Goal: Information Seeking & Learning: Check status

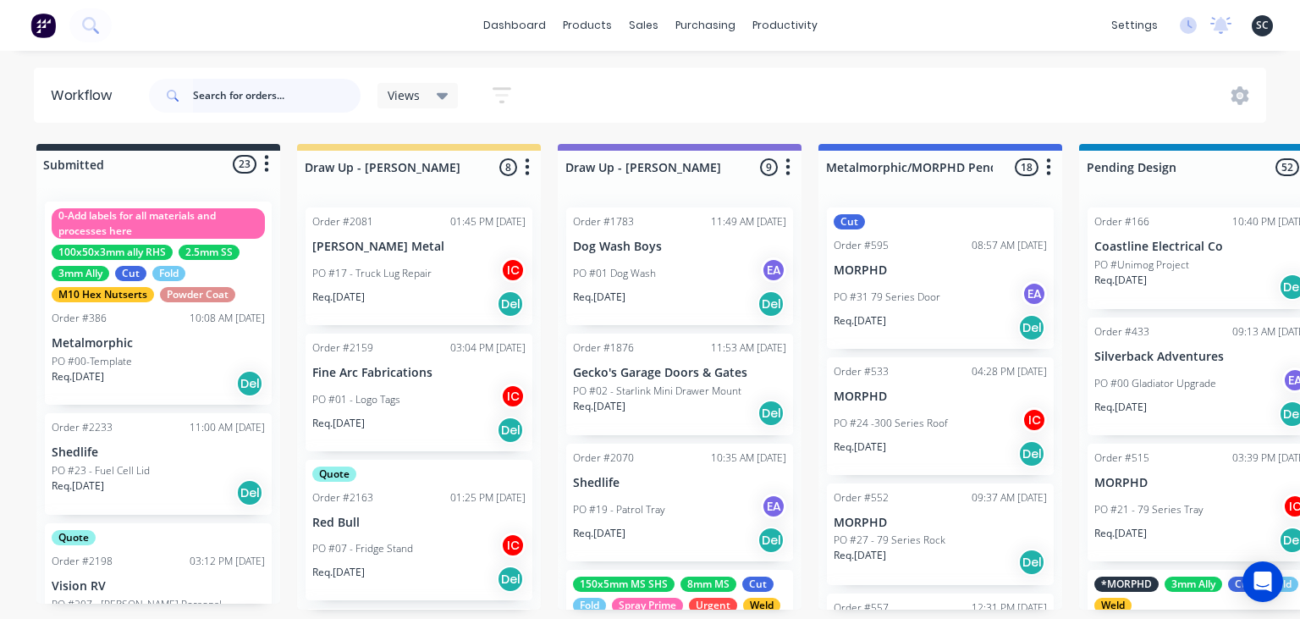
drag, startPoint x: 0, startPoint y: 0, endPoint x: 260, endPoint y: 100, distance: 278.3
click at [260, 100] on input "text" at bounding box center [277, 96] width 168 height 34
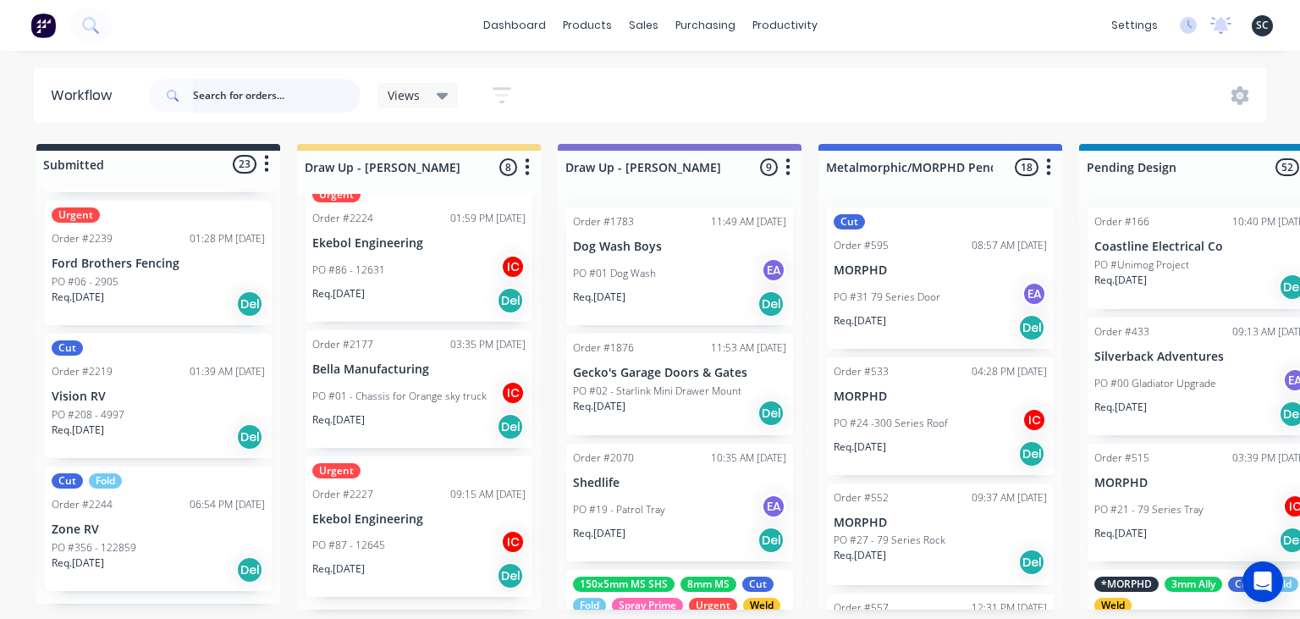
scroll to position [97, 0]
type input "trailers 2000"
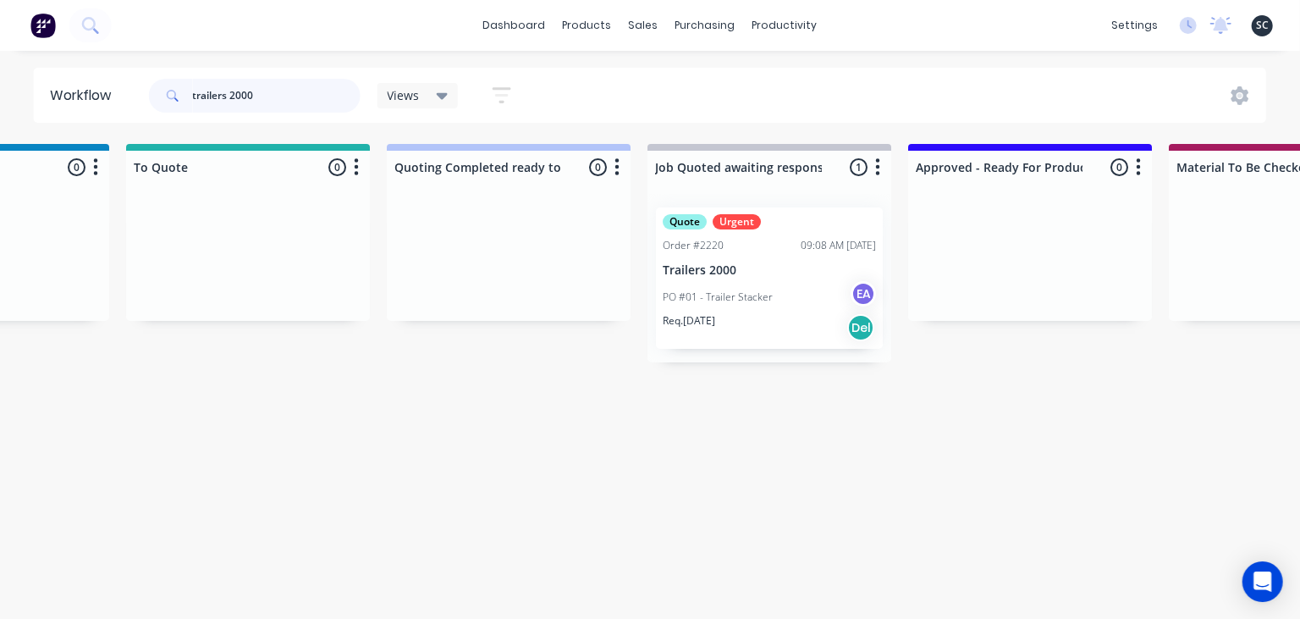
scroll to position [0, 1306]
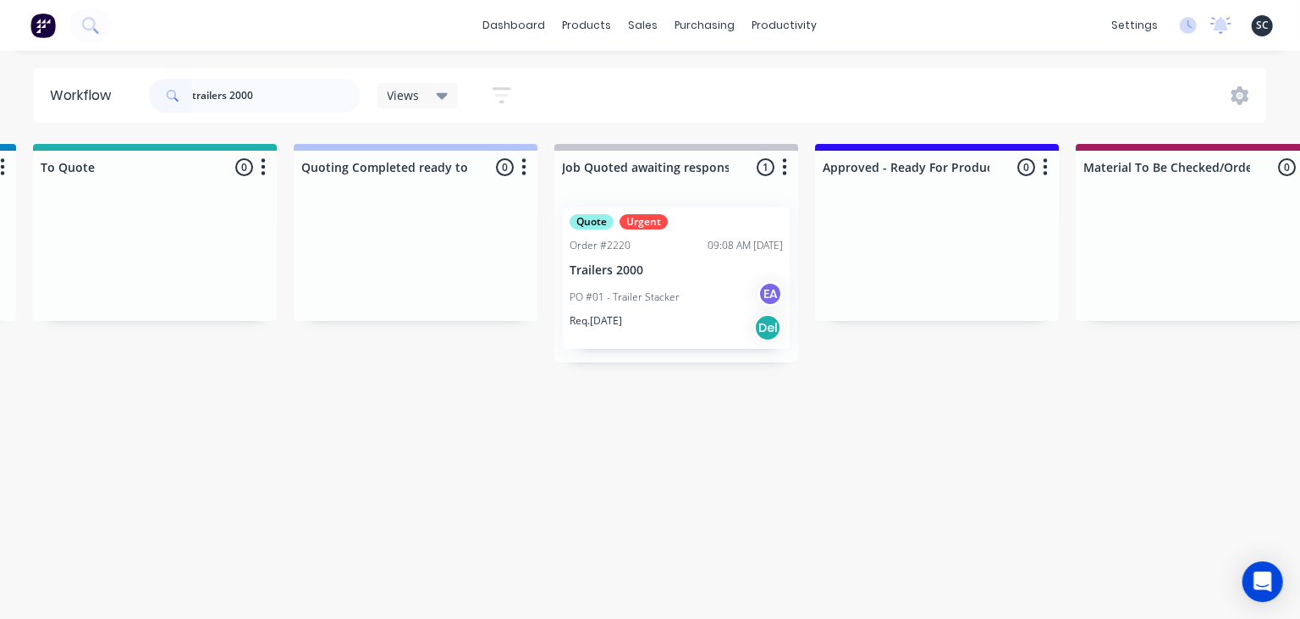
click at [642, 329] on div "Req. [DATE] Del" at bounding box center [675, 327] width 213 height 29
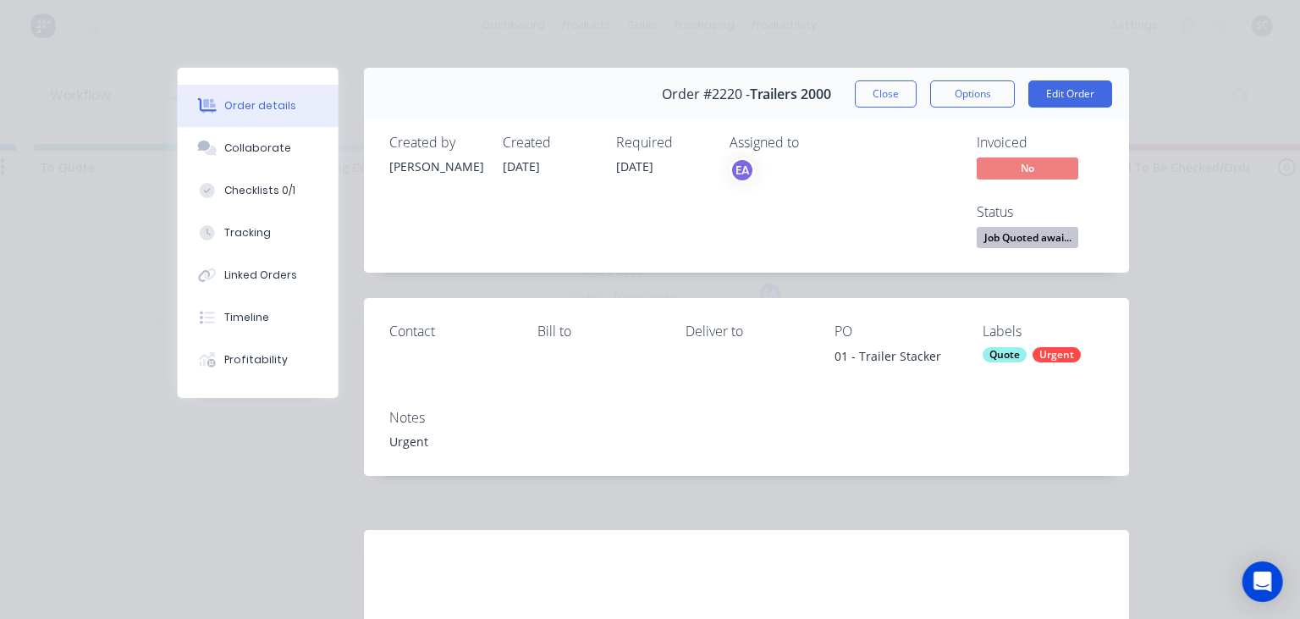
click at [270, 151] on div "Collaborate" at bounding box center [258, 147] width 67 height 15
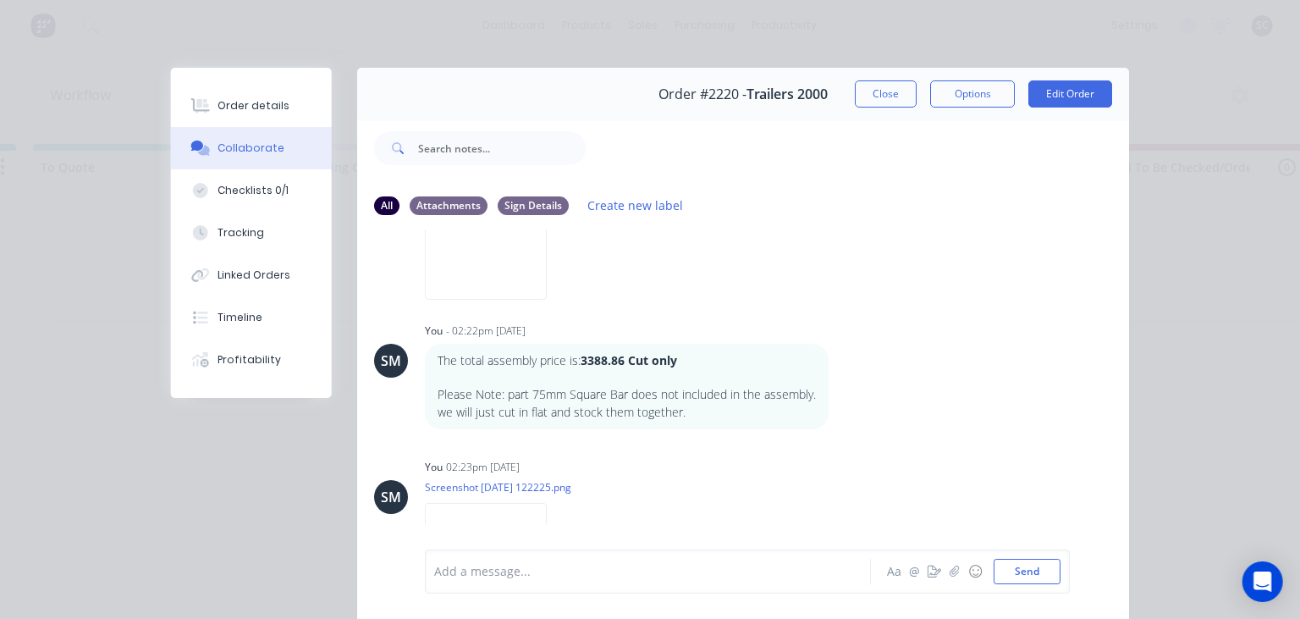
scroll to position [195, 0]
click at [842, 392] on button "button" at bounding box center [840, 390] width 7 height 25
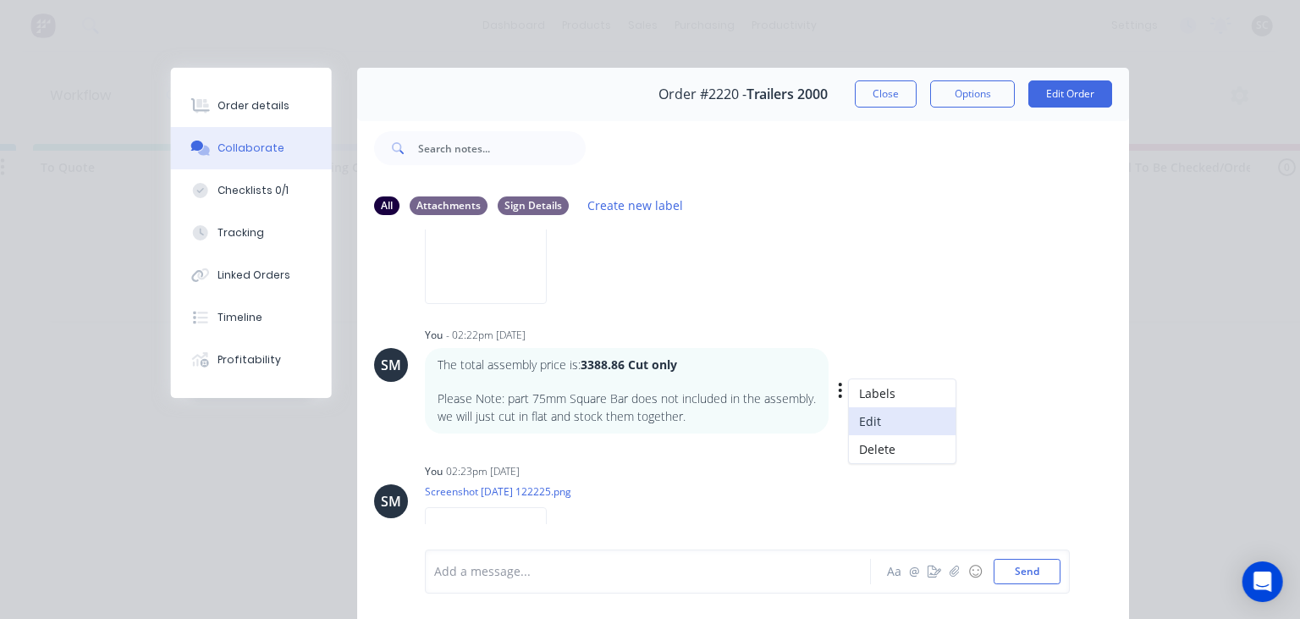
click at [874, 415] on button "Edit" at bounding box center [902, 421] width 107 height 28
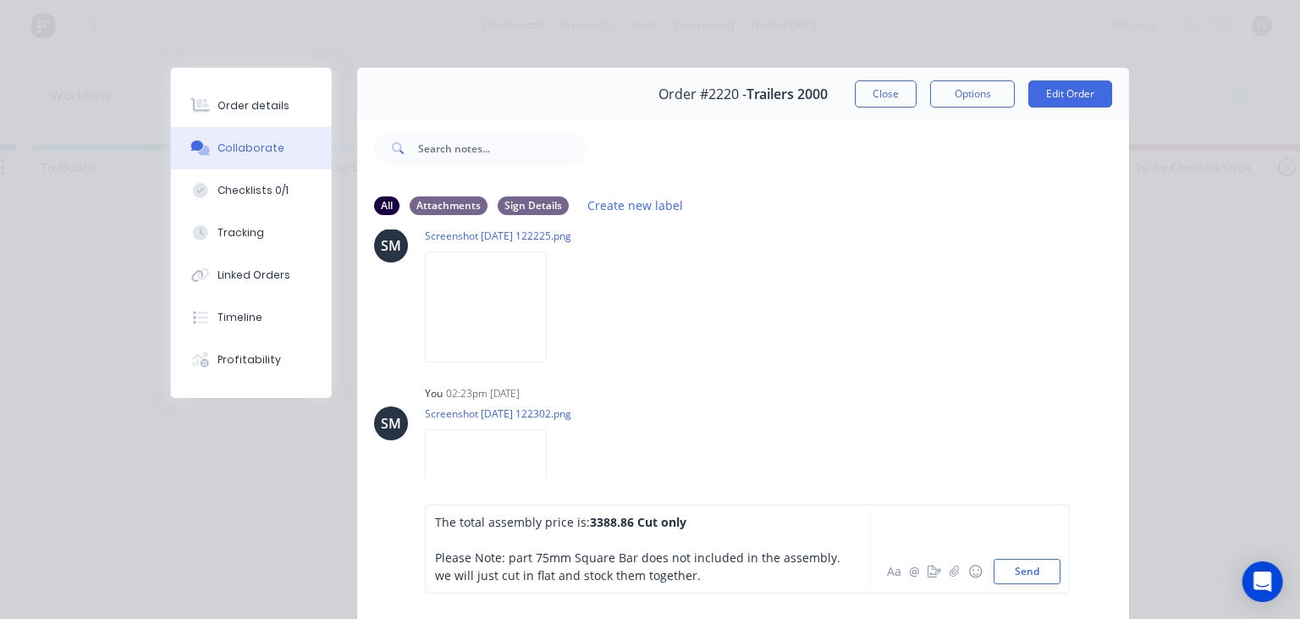
click at [437, 524] on span "The total assembly price is:" at bounding box center [512, 522] width 155 height 16
click at [458, 508] on div at bounding box center [652, 504] width 435 height 18
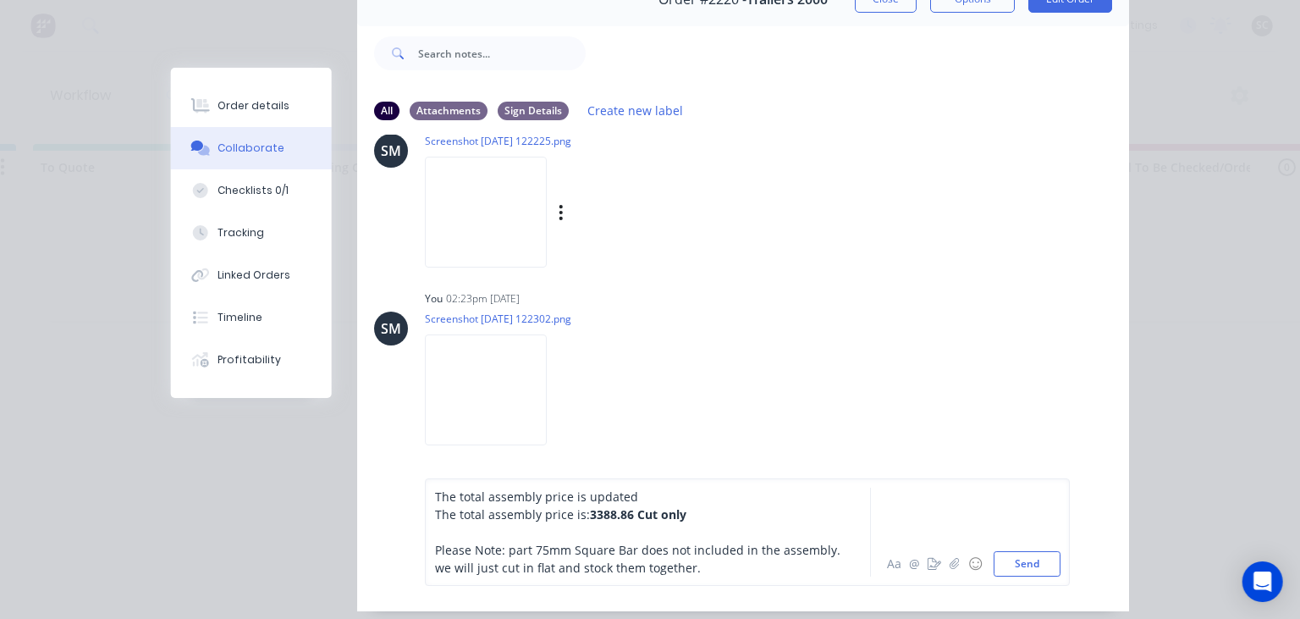
scroll to position [140, 0]
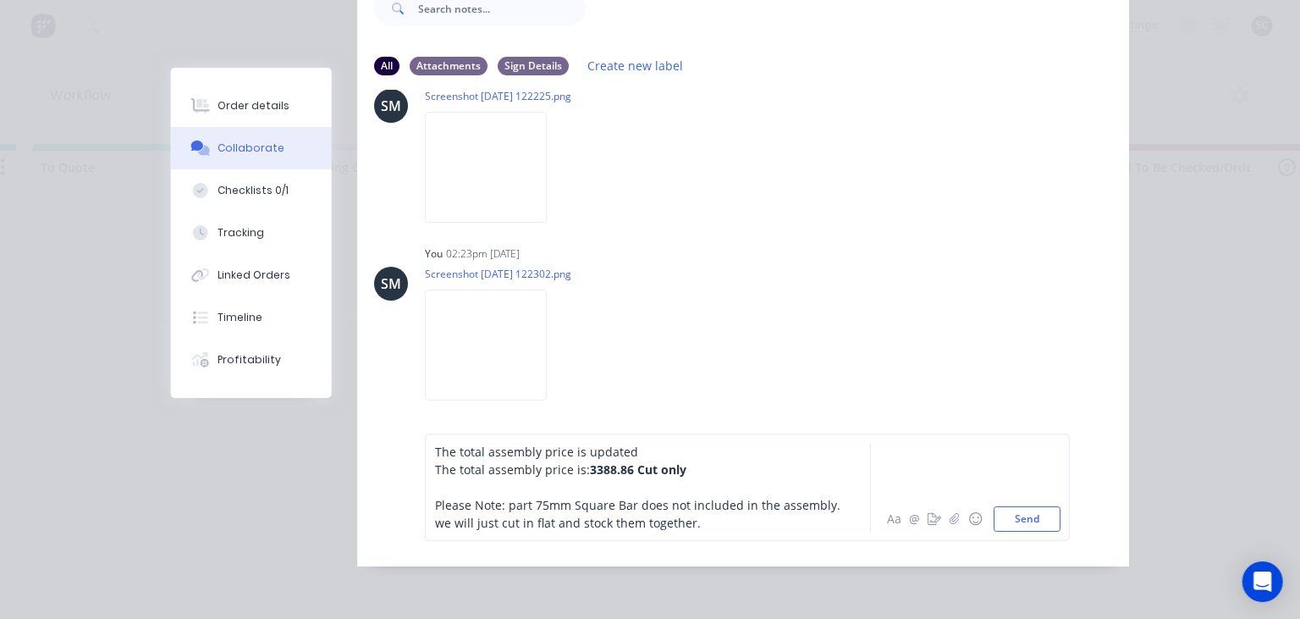
click at [484, 468] on span "The total assembly price is:" at bounding box center [512, 469] width 155 height 16
click at [657, 471] on span "3388.86 Cut only" at bounding box center [665, 469] width 96 height 16
click at [1009, 514] on button "Send" at bounding box center [1026, 518] width 67 height 25
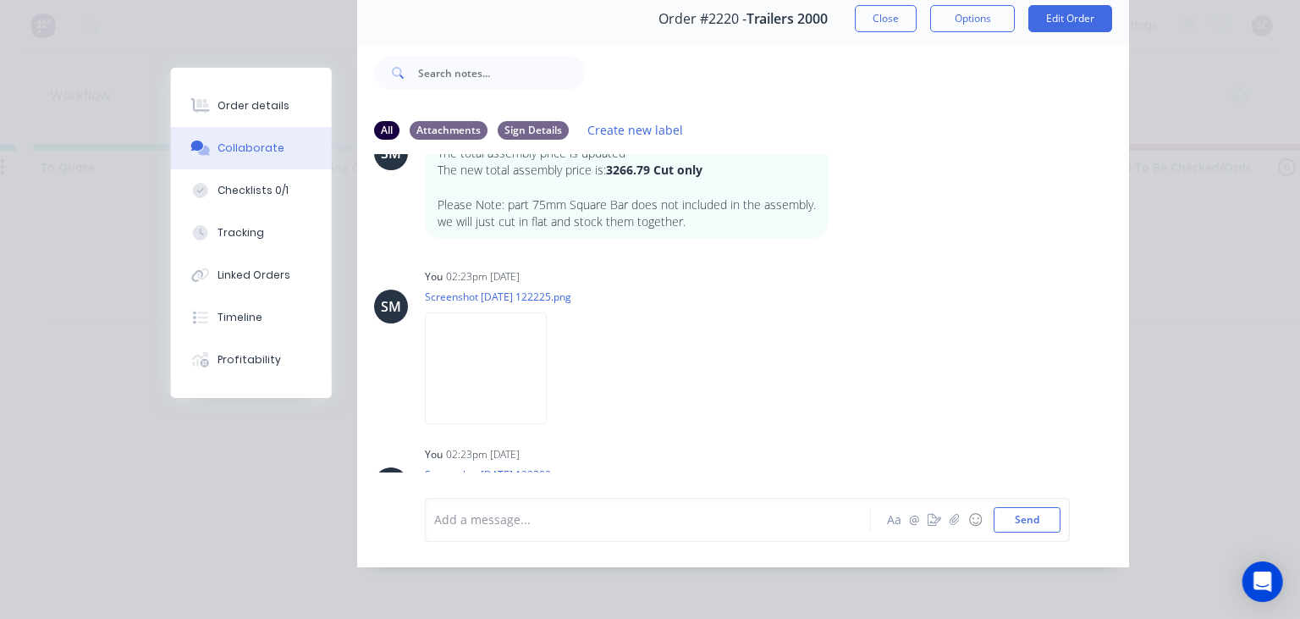
scroll to position [272, 0]
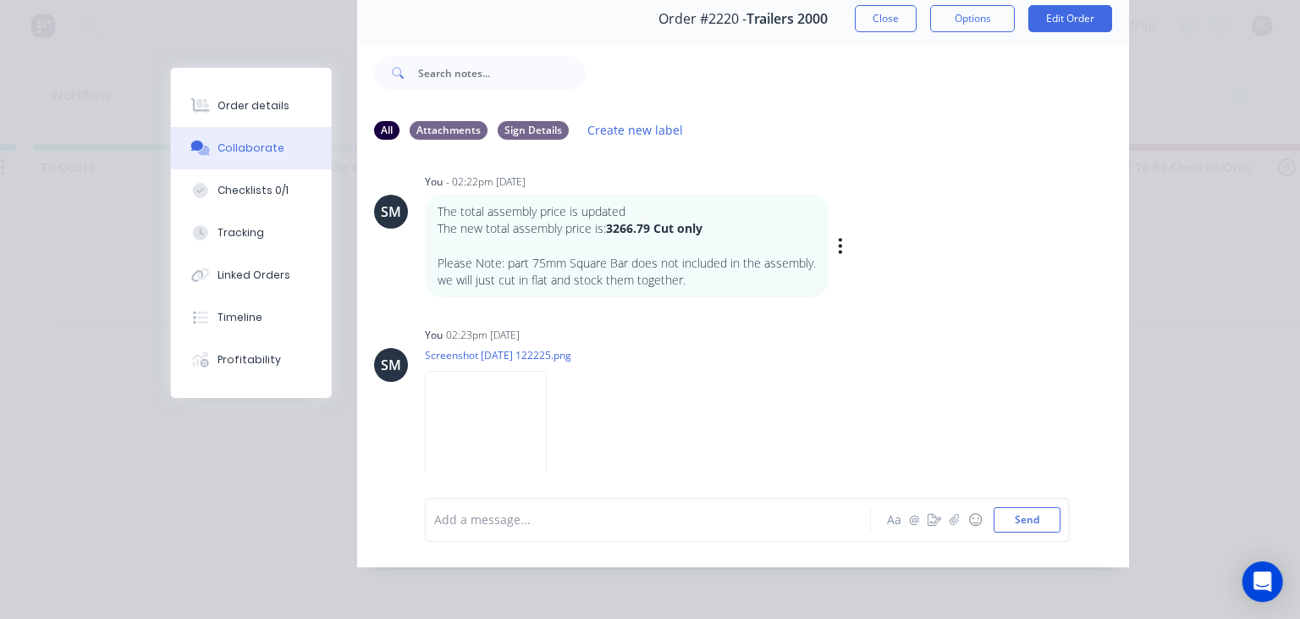
click at [843, 249] on div "Labels Edit Delete" at bounding box center [842, 246] width 10 height 25
click at [835, 246] on div "The total assembly price is updated The new total assembly price is: 3266.79 Cu…" at bounding box center [689, 246] width 529 height 102
click at [840, 245] on icon "button" at bounding box center [840, 245] width 3 height 15
click at [865, 274] on button "Edit" at bounding box center [902, 276] width 107 height 28
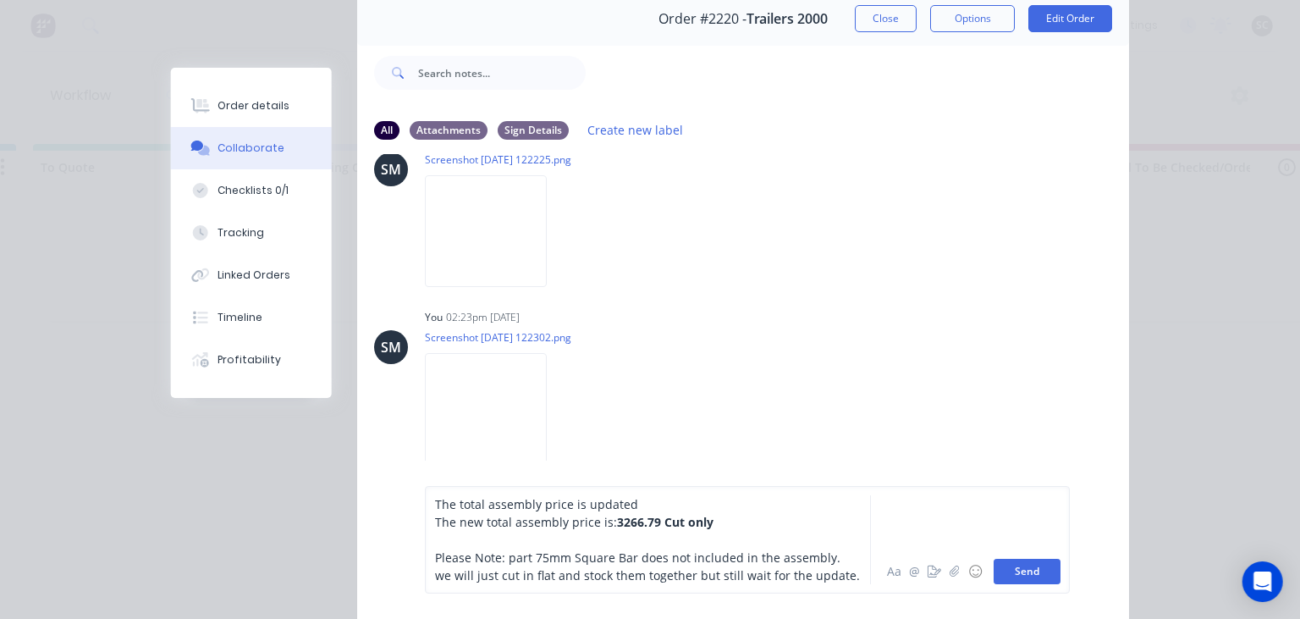
click at [1050, 569] on button "Send" at bounding box center [1026, 570] width 67 height 25
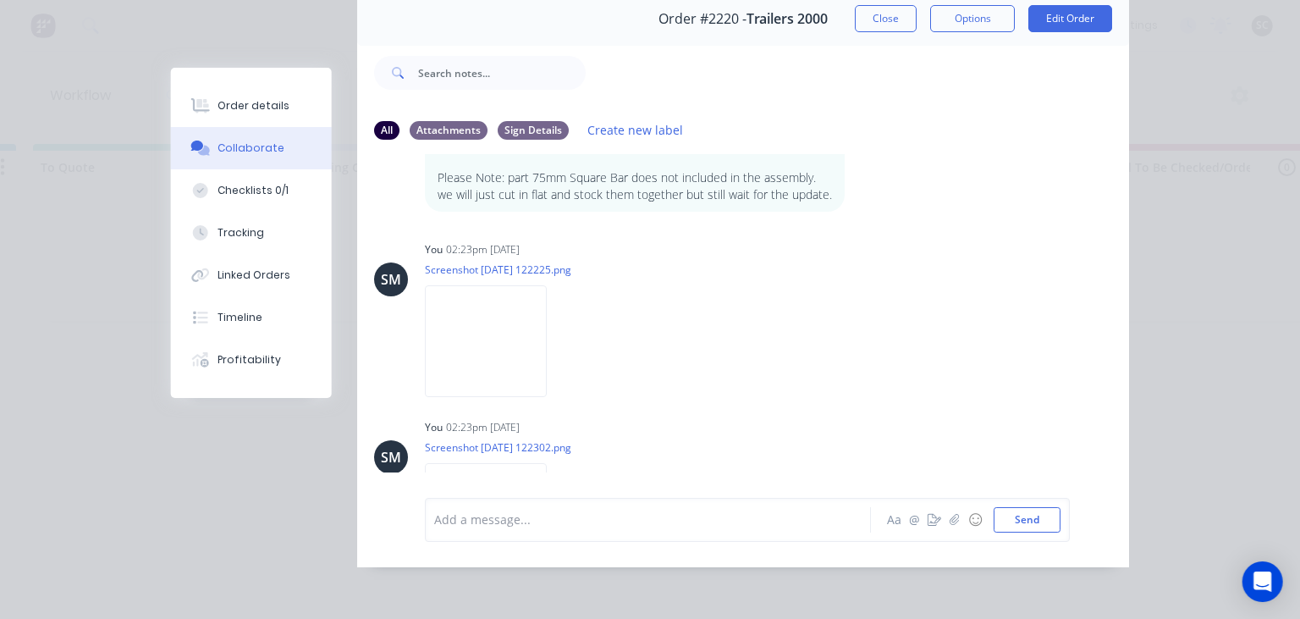
scroll to position [273, 0]
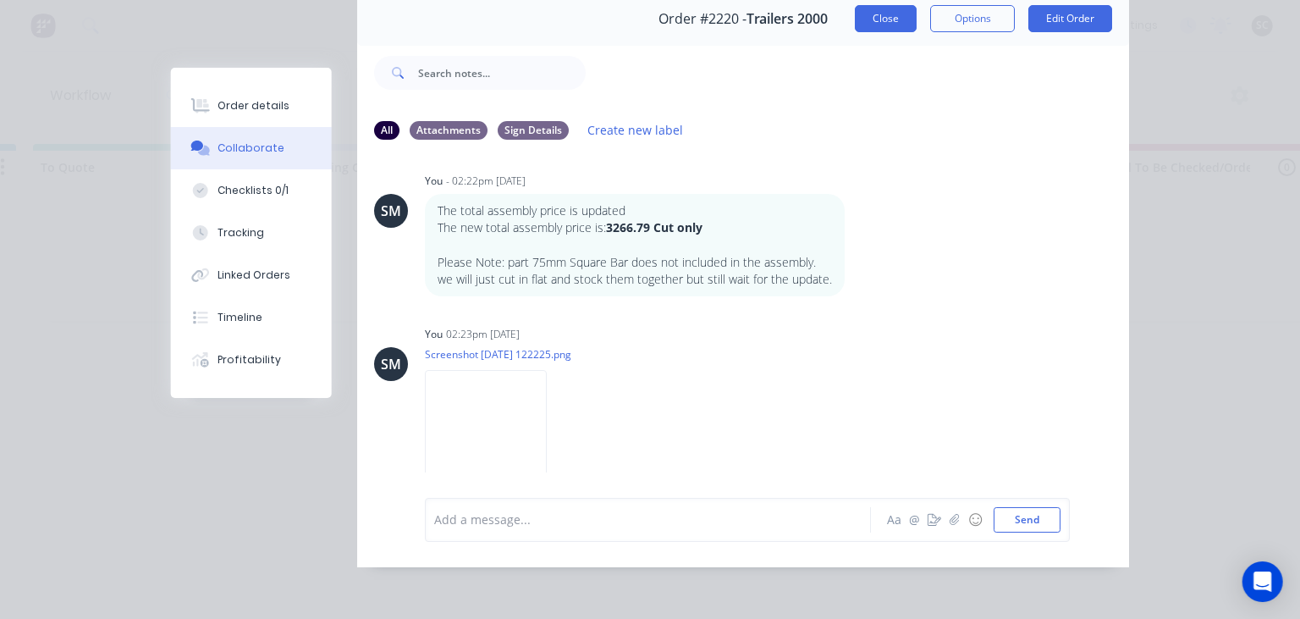
click at [876, 24] on button "Close" at bounding box center [886, 18] width 62 height 27
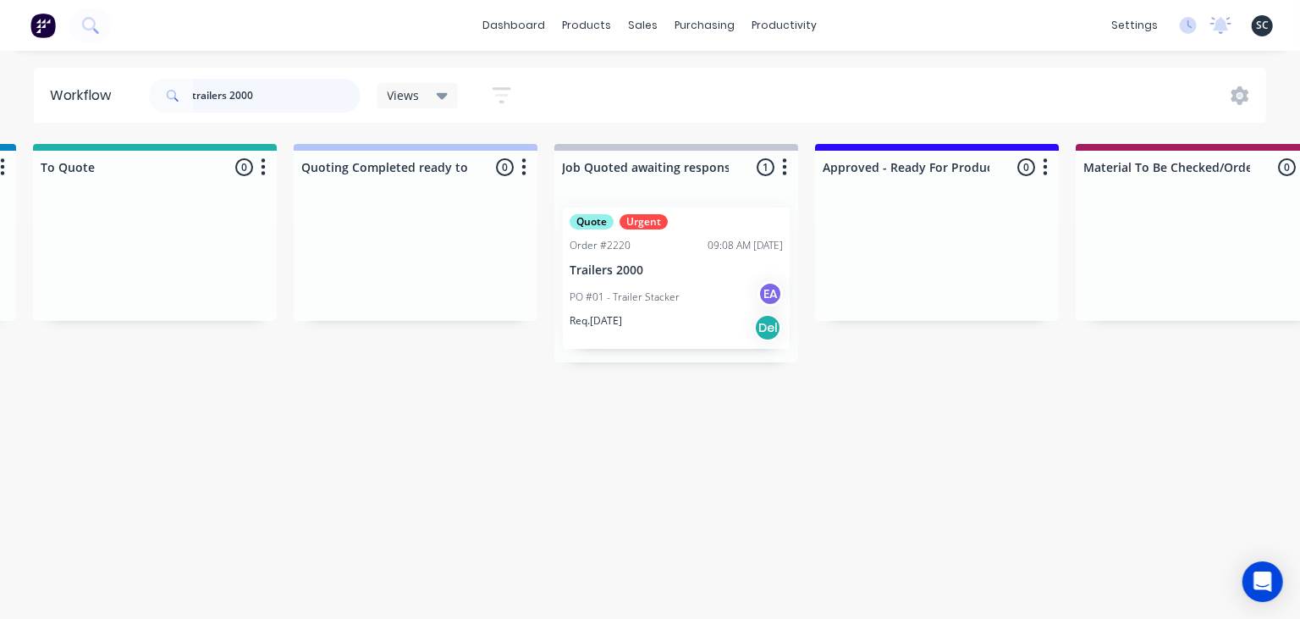
drag, startPoint x: 268, startPoint y: 92, endPoint x: 96, endPoint y: 102, distance: 172.9
click at [193, 102] on input "trailers 2000" at bounding box center [277, 96] width 168 height 34
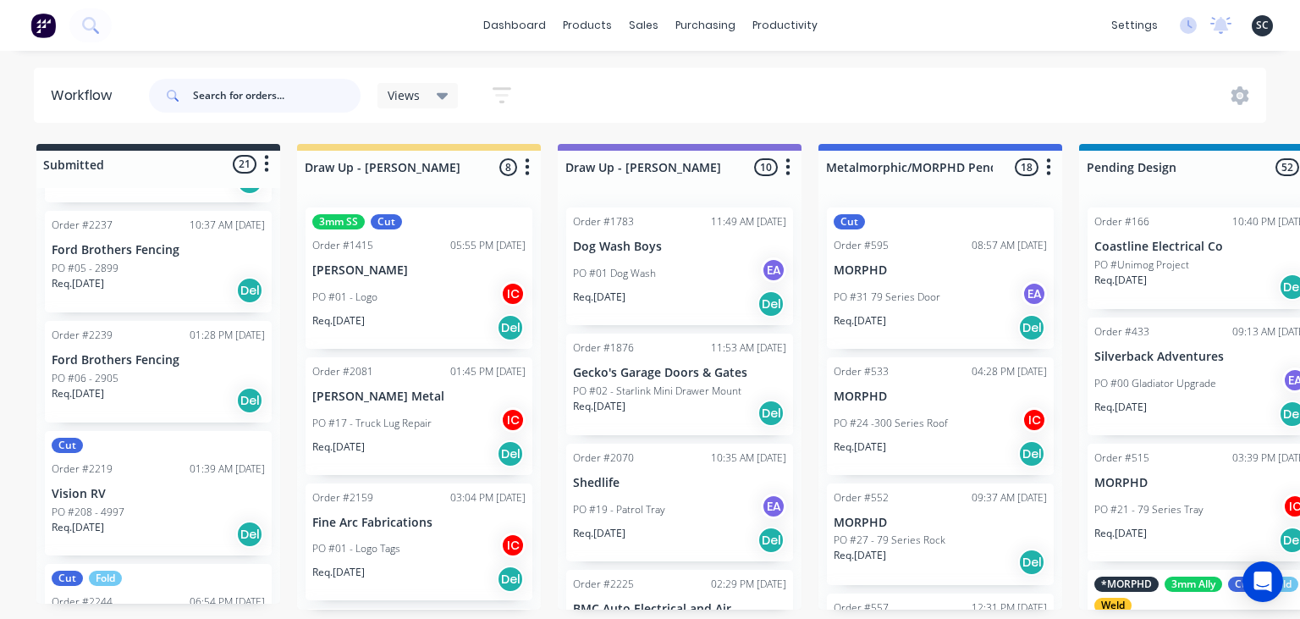
scroll to position [2146, 0]
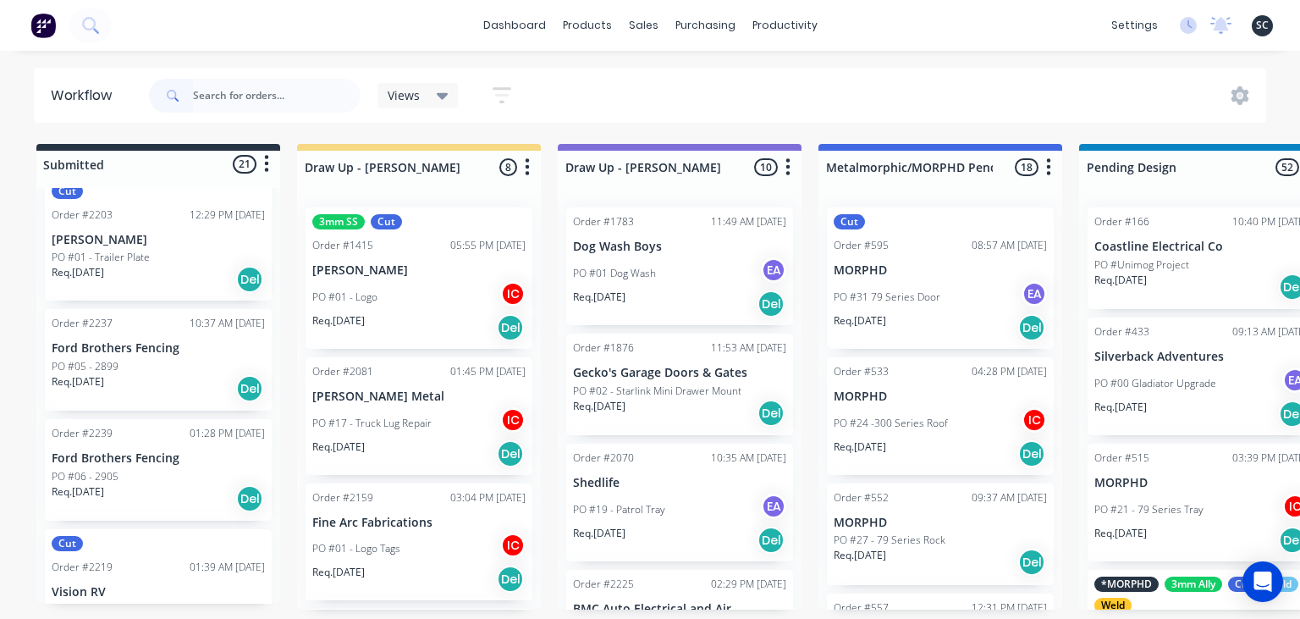
click at [174, 472] on div "PO #06 - 2905" at bounding box center [158, 476] width 213 height 15
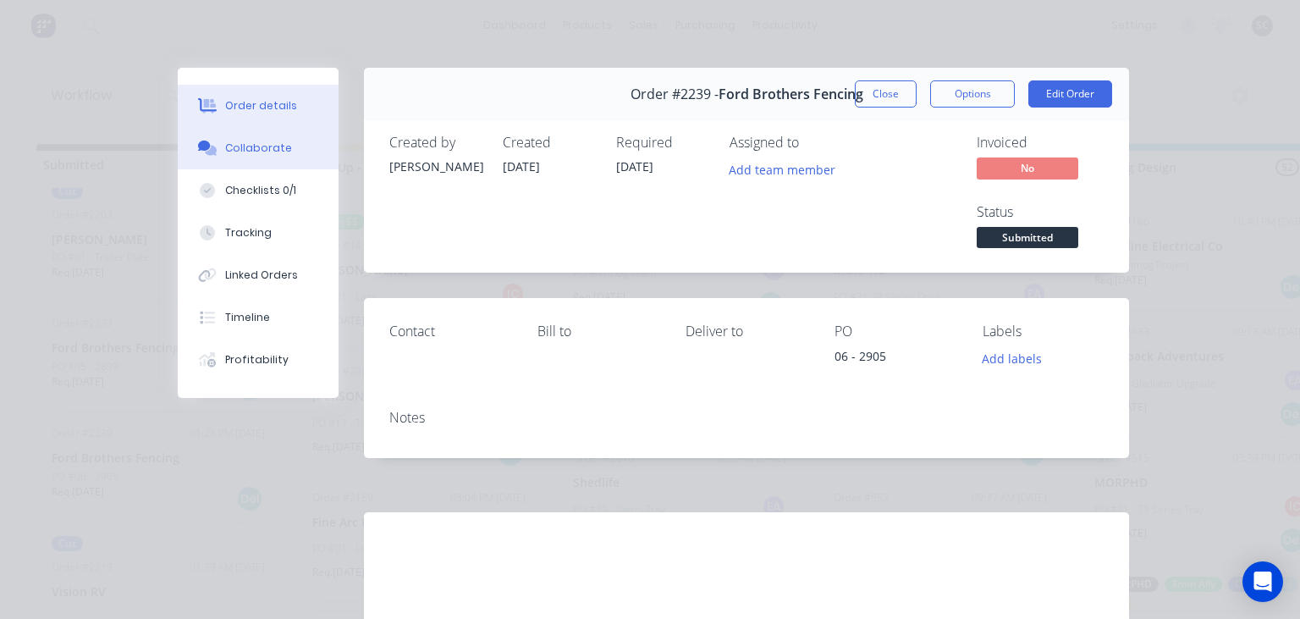
click at [273, 153] on div "Collaborate" at bounding box center [258, 147] width 67 height 15
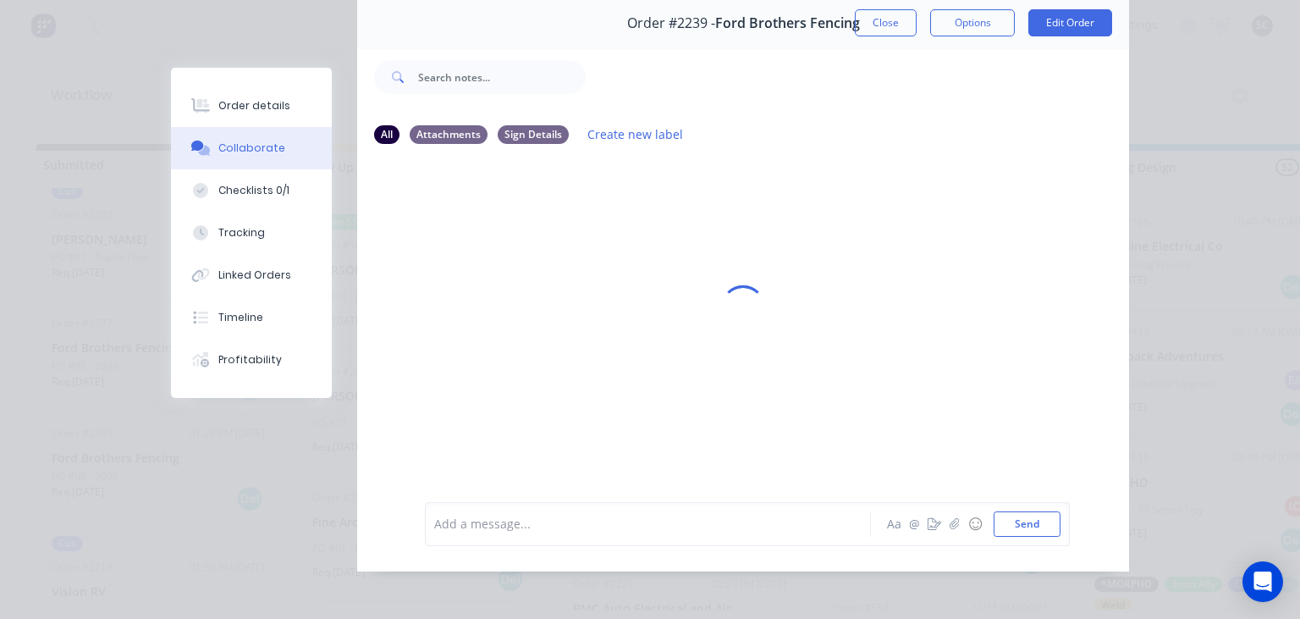
scroll to position [75, 0]
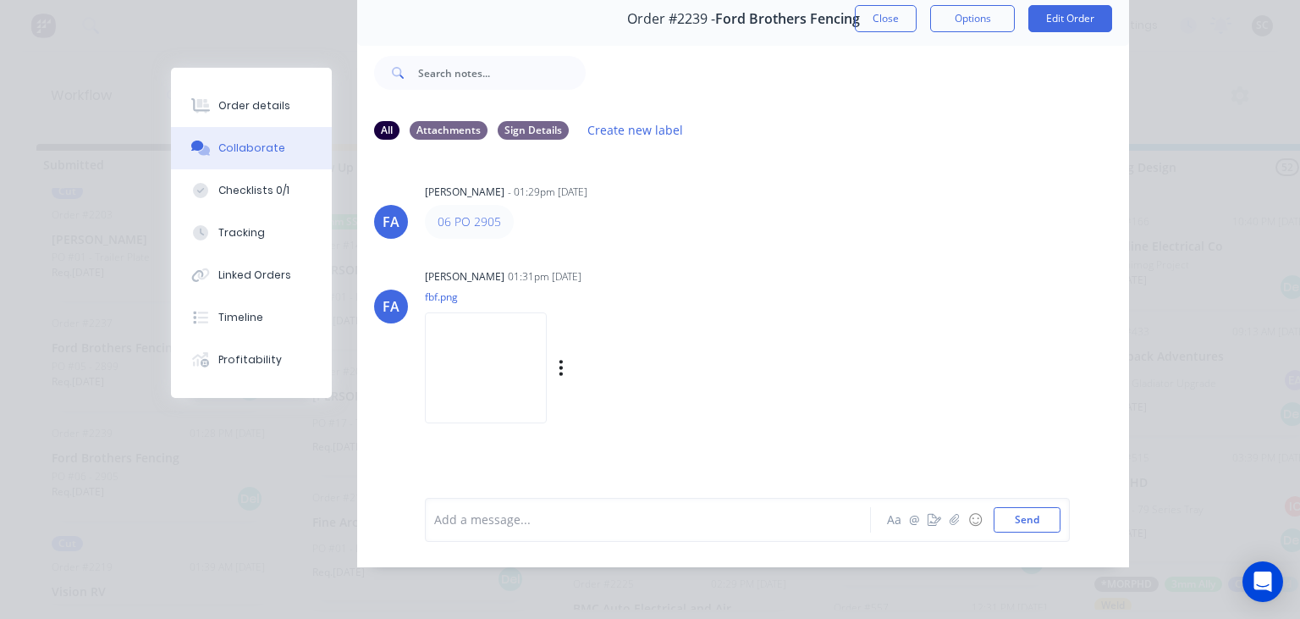
click at [762, 277] on div "[PERSON_NAME] 01:31pm [DATE]" at bounding box center [637, 276] width 425 height 15
click at [875, 24] on button "Close" at bounding box center [886, 18] width 62 height 27
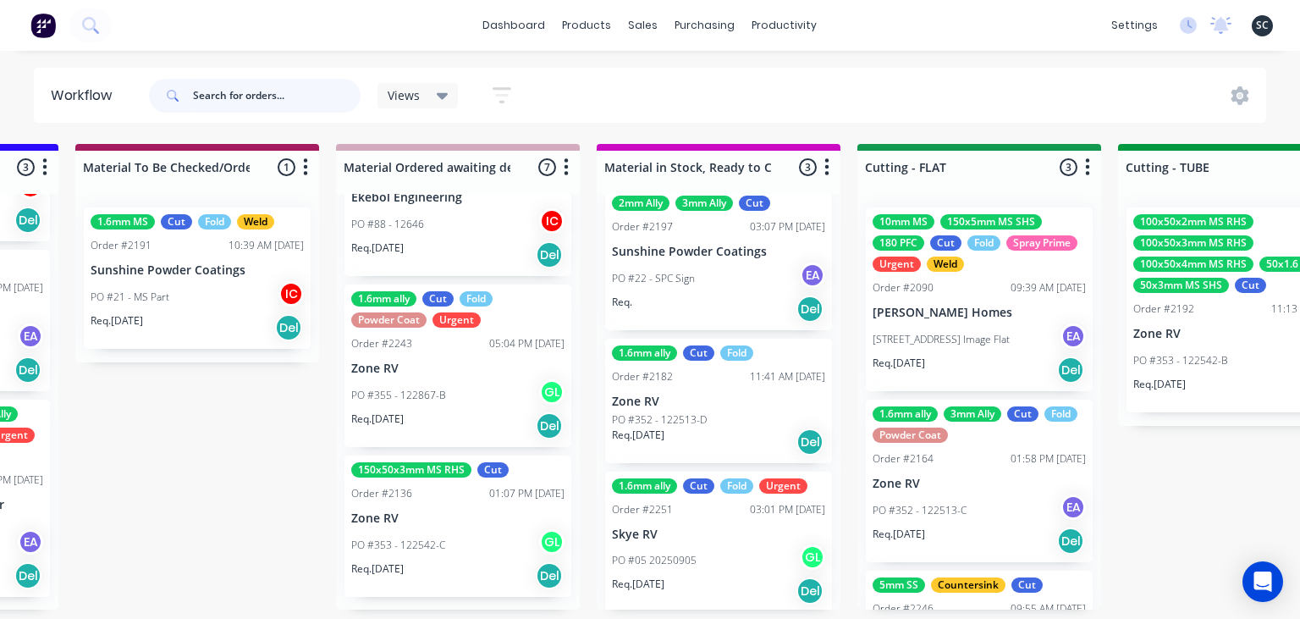
scroll to position [34, 0]
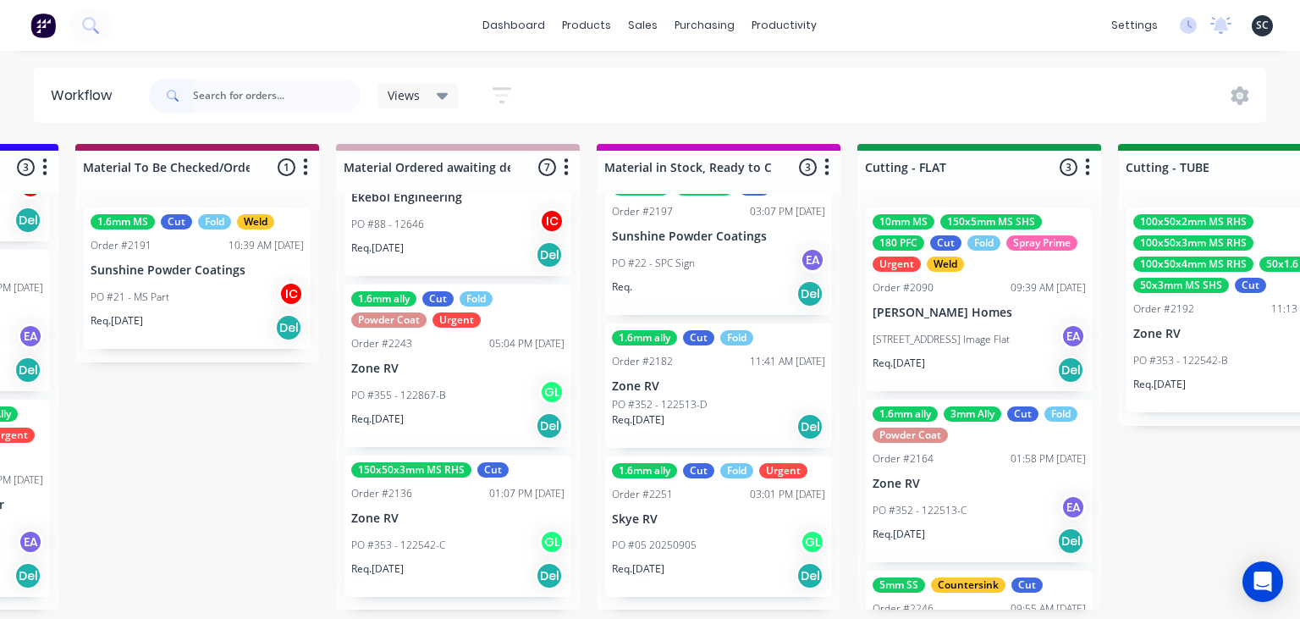
click at [726, 533] on div "PO #05 20250905 GL" at bounding box center [718, 545] width 213 height 32
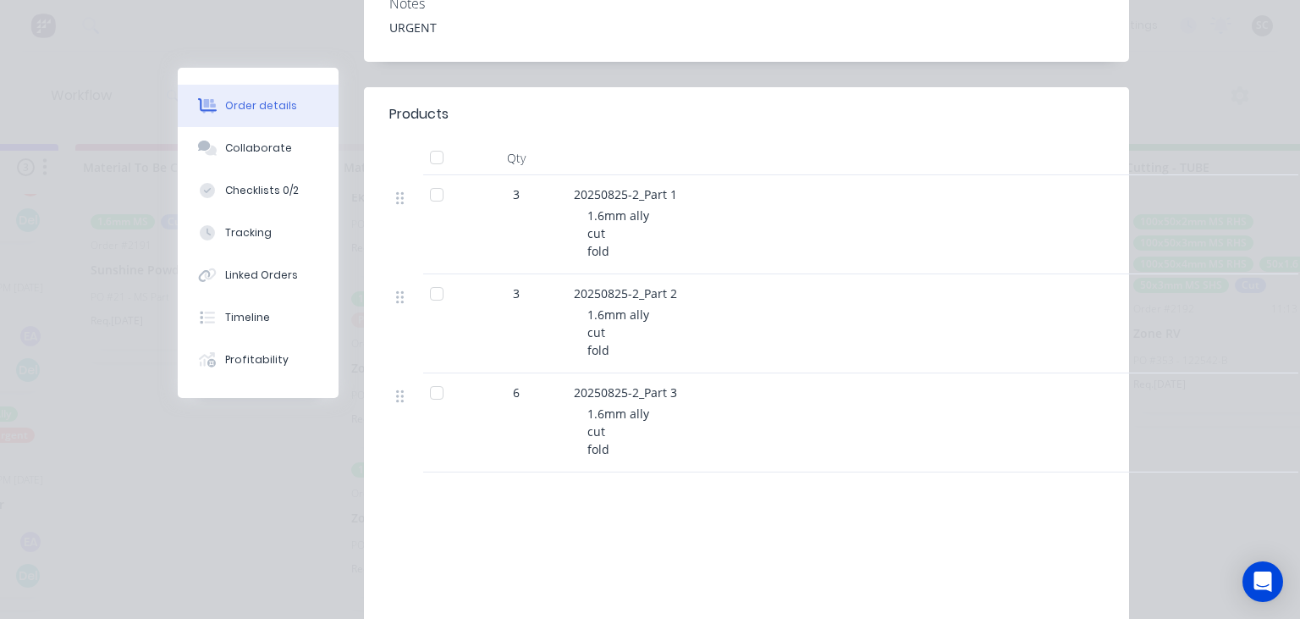
scroll to position [487, 0]
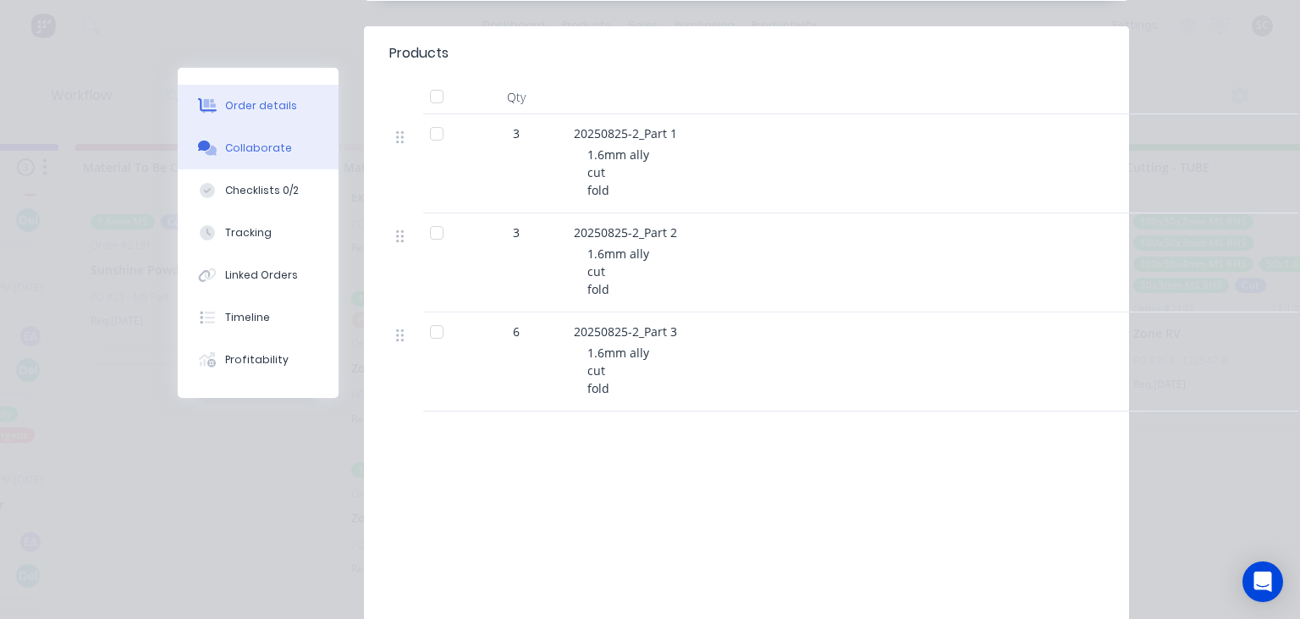
click at [274, 151] on div "Collaborate" at bounding box center [258, 147] width 67 height 15
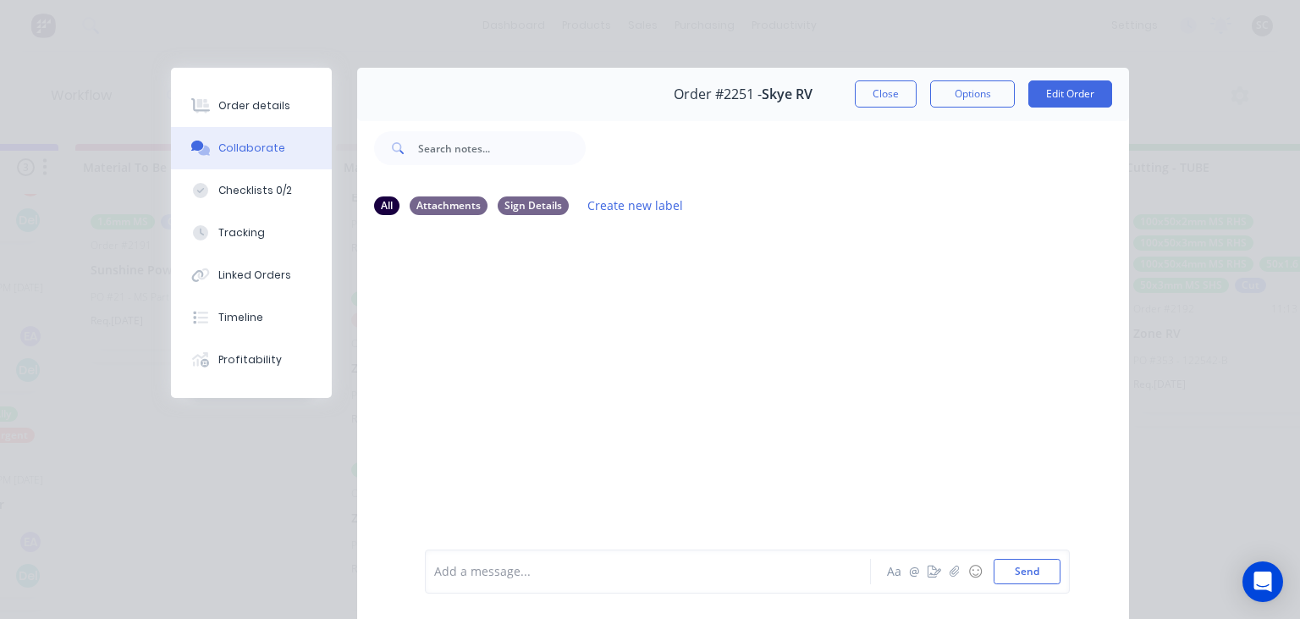
scroll to position [0, 0]
click at [866, 96] on button "Close" at bounding box center [886, 93] width 62 height 27
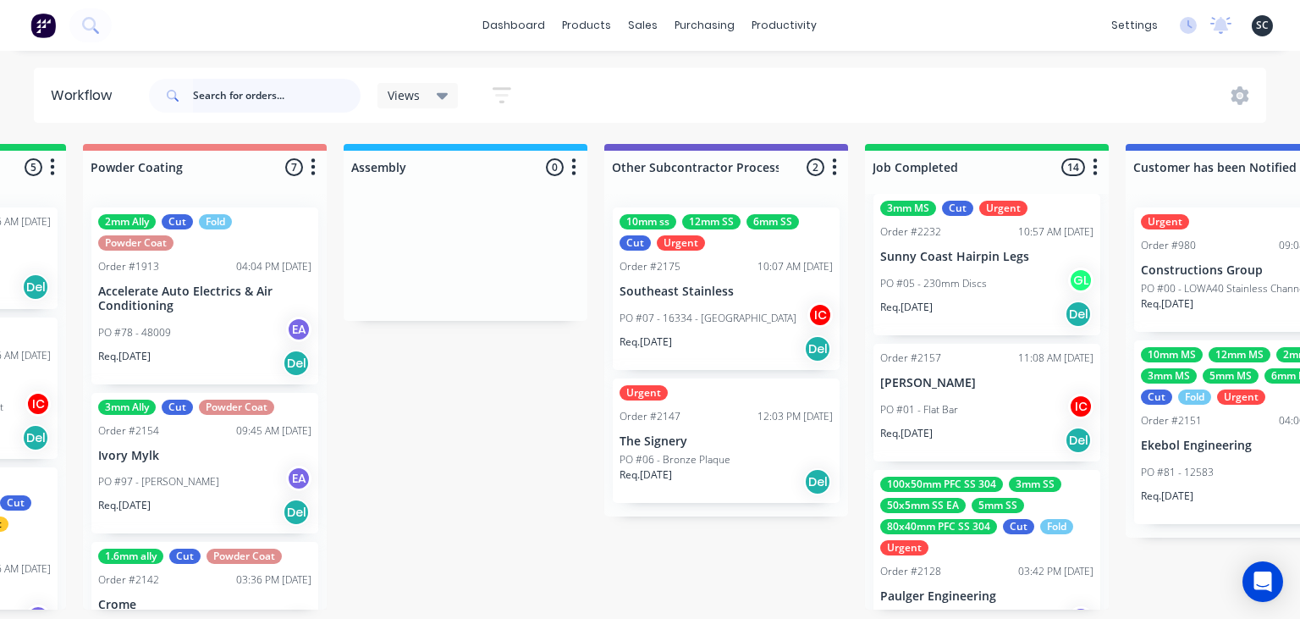
scroll to position [1781, 0]
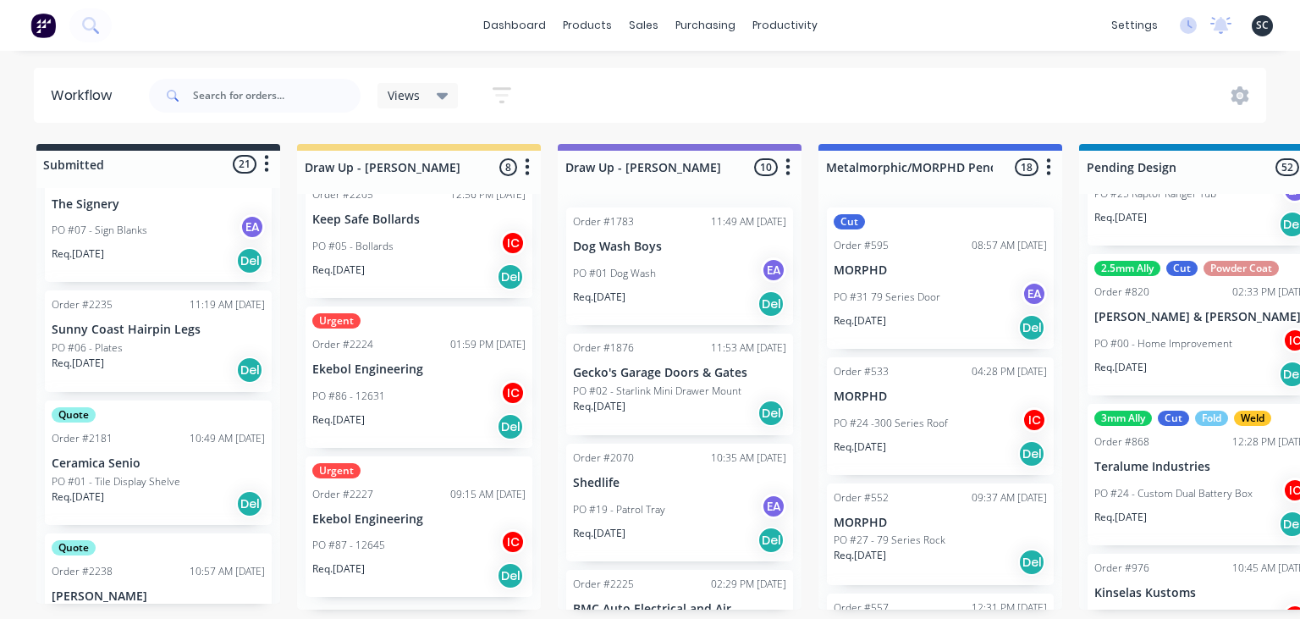
scroll to position [682, 0]
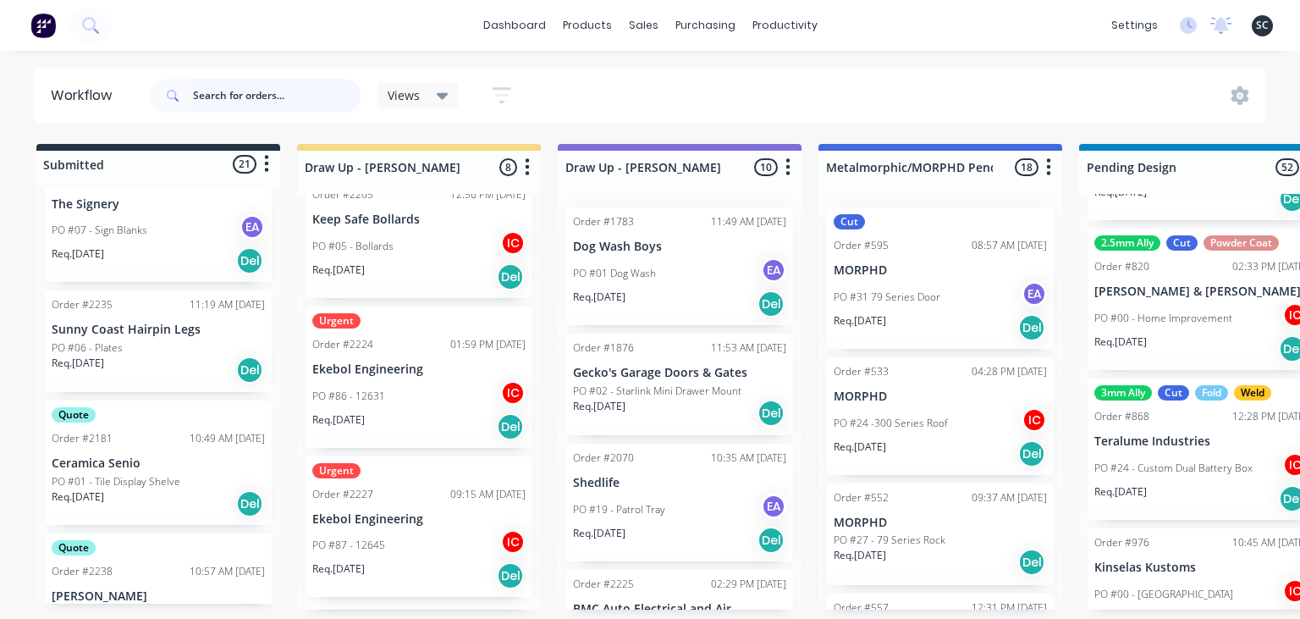
click at [250, 93] on input "text" at bounding box center [277, 96] width 168 height 34
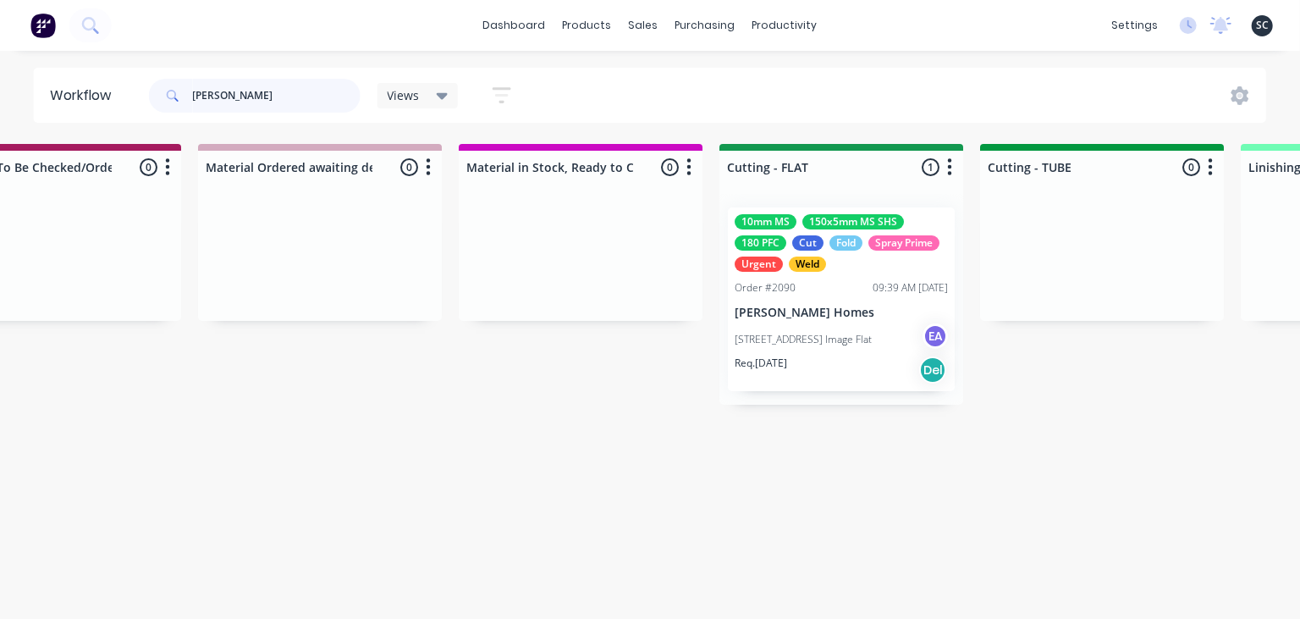
scroll to position [0, 2604]
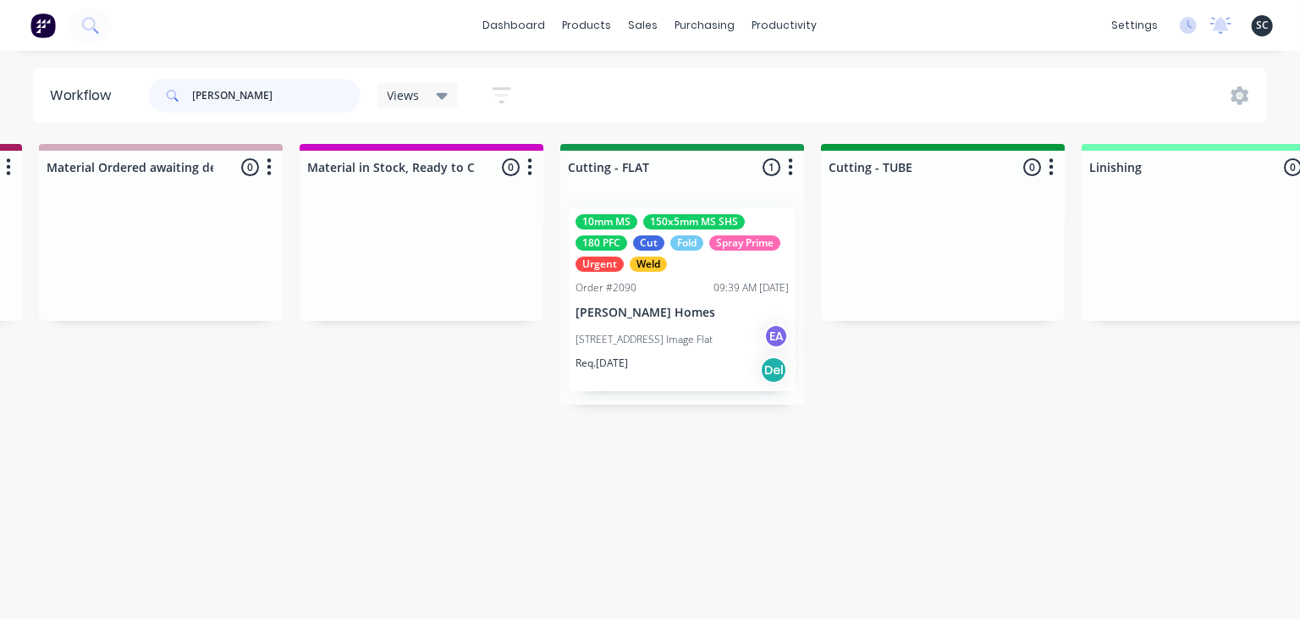
type input "Joey"
click at [690, 355] on div "PO #04 - 128 Perry Road Image Flat EA" at bounding box center [681, 339] width 213 height 32
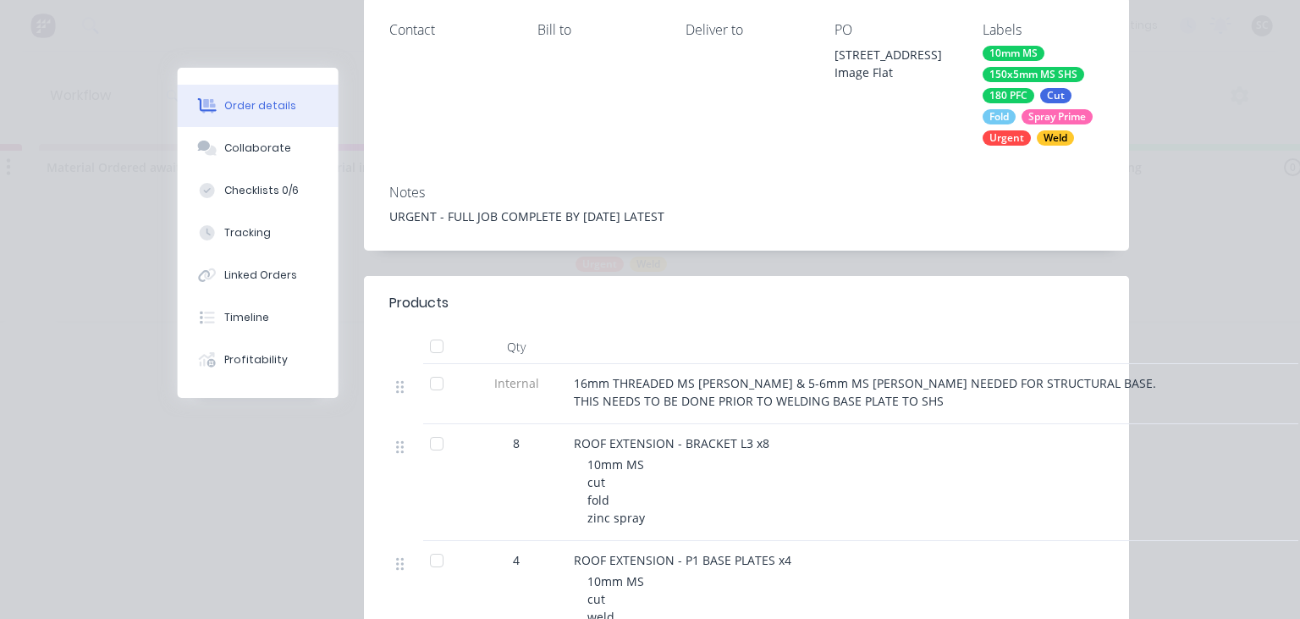
scroll to position [292, 0]
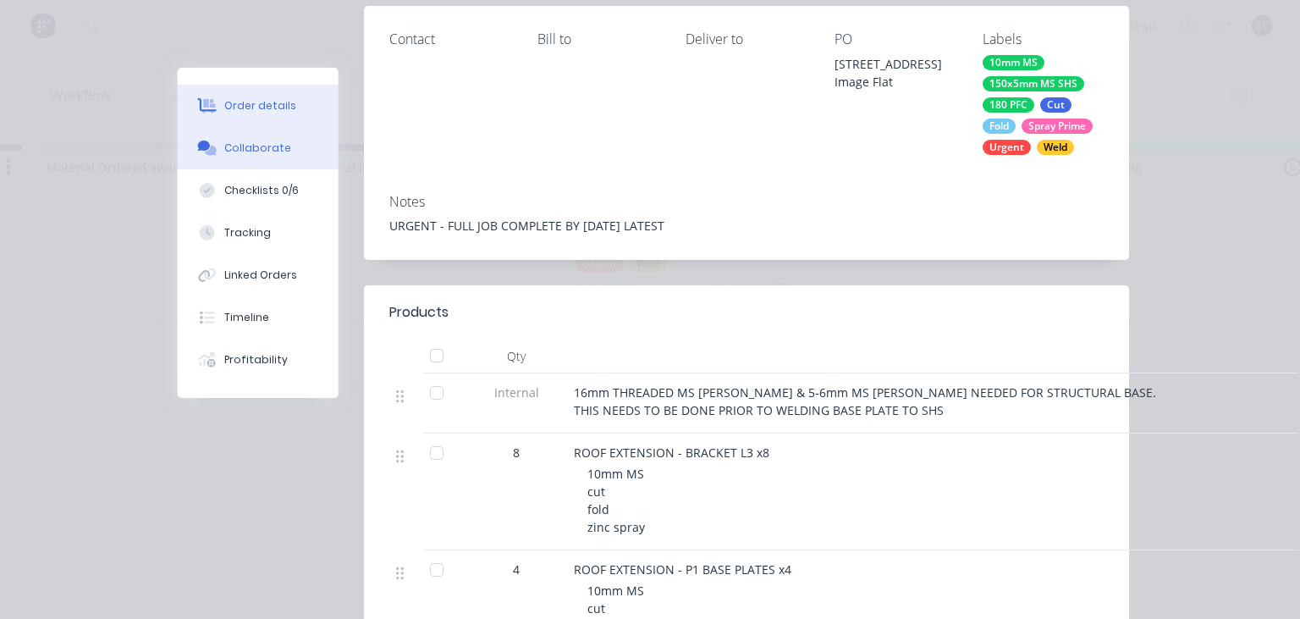
click at [277, 157] on button "Collaborate" at bounding box center [258, 148] width 161 height 42
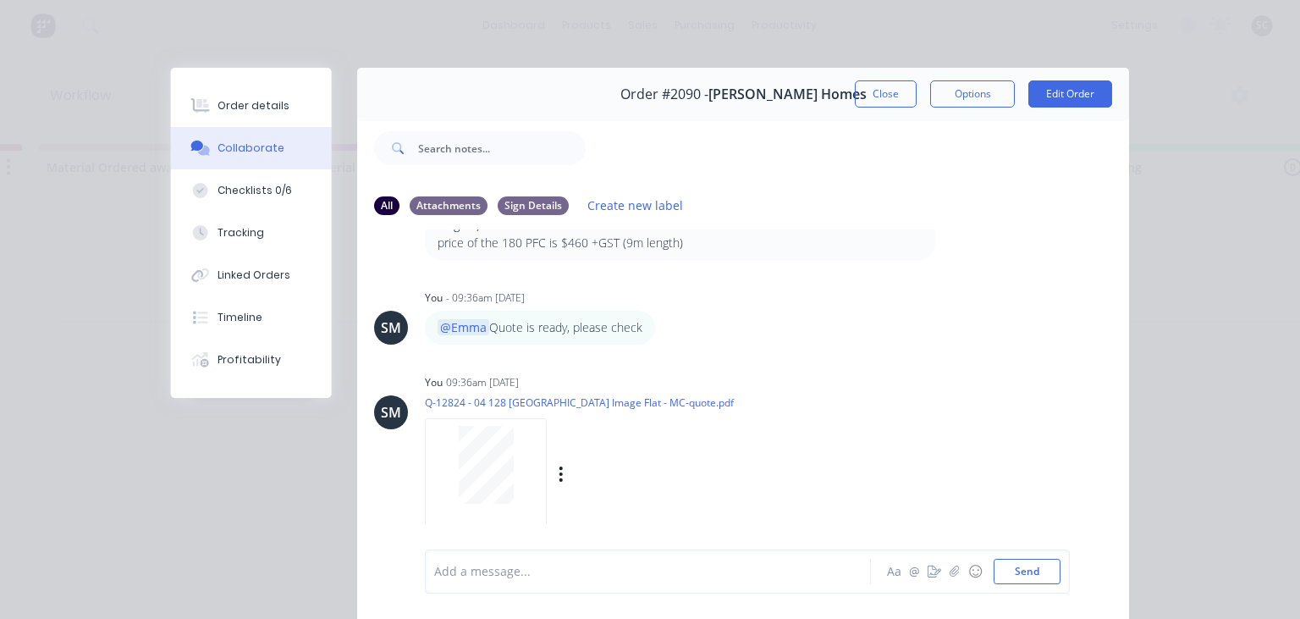
scroll to position [883, 0]
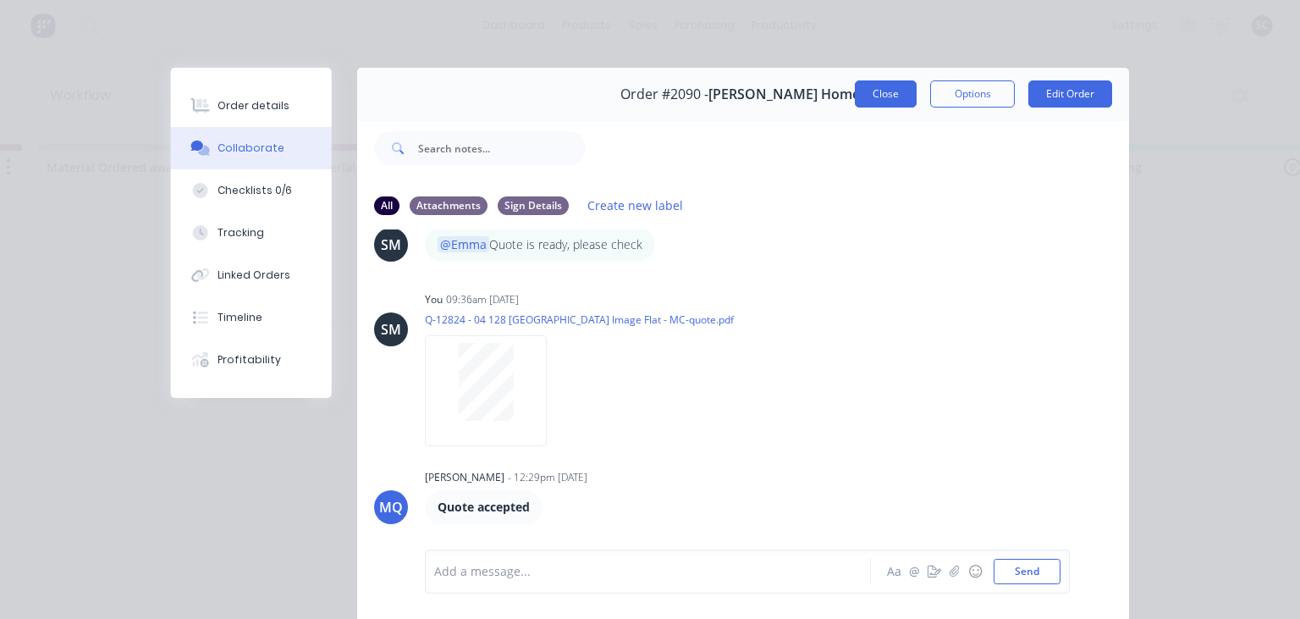
click at [888, 93] on button "Close" at bounding box center [886, 93] width 62 height 27
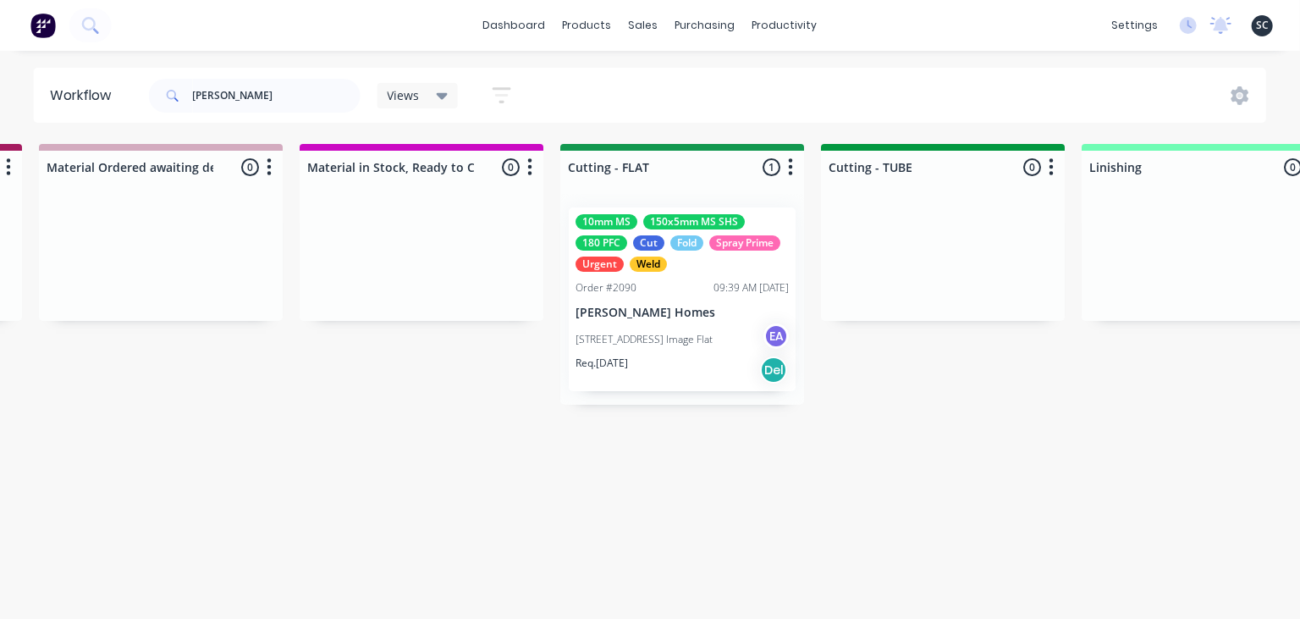
click at [652, 320] on p "[PERSON_NAME] Homes" at bounding box center [681, 312] width 213 height 14
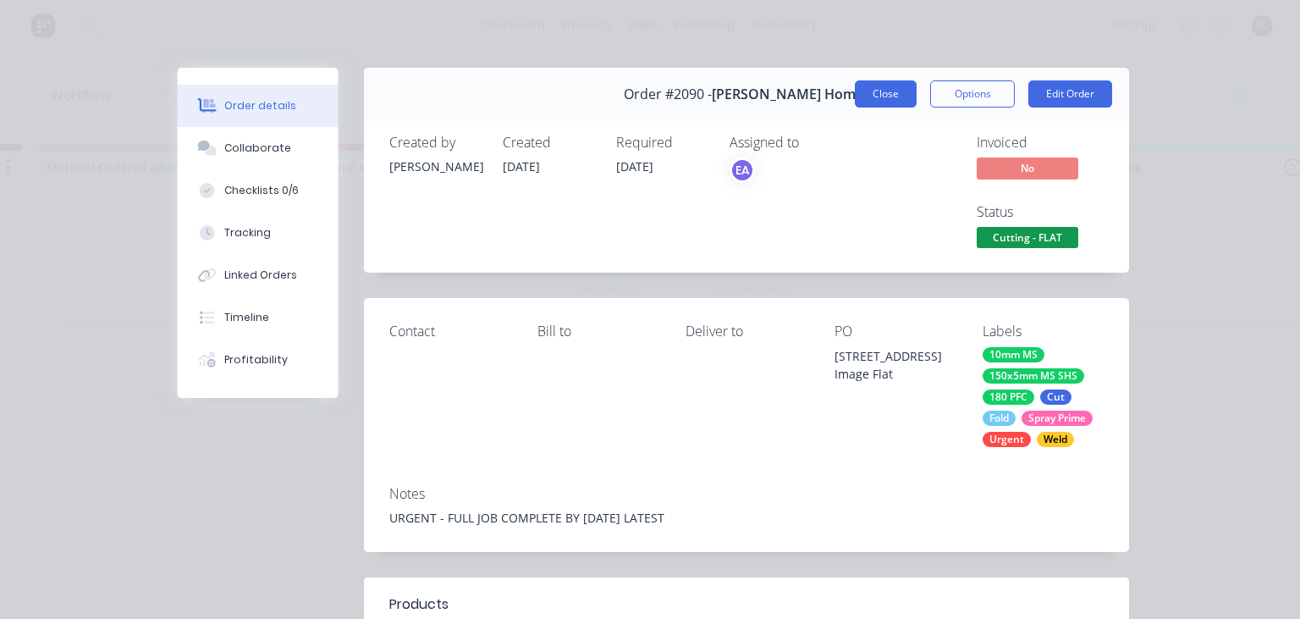
click at [887, 91] on button "Close" at bounding box center [886, 93] width 62 height 27
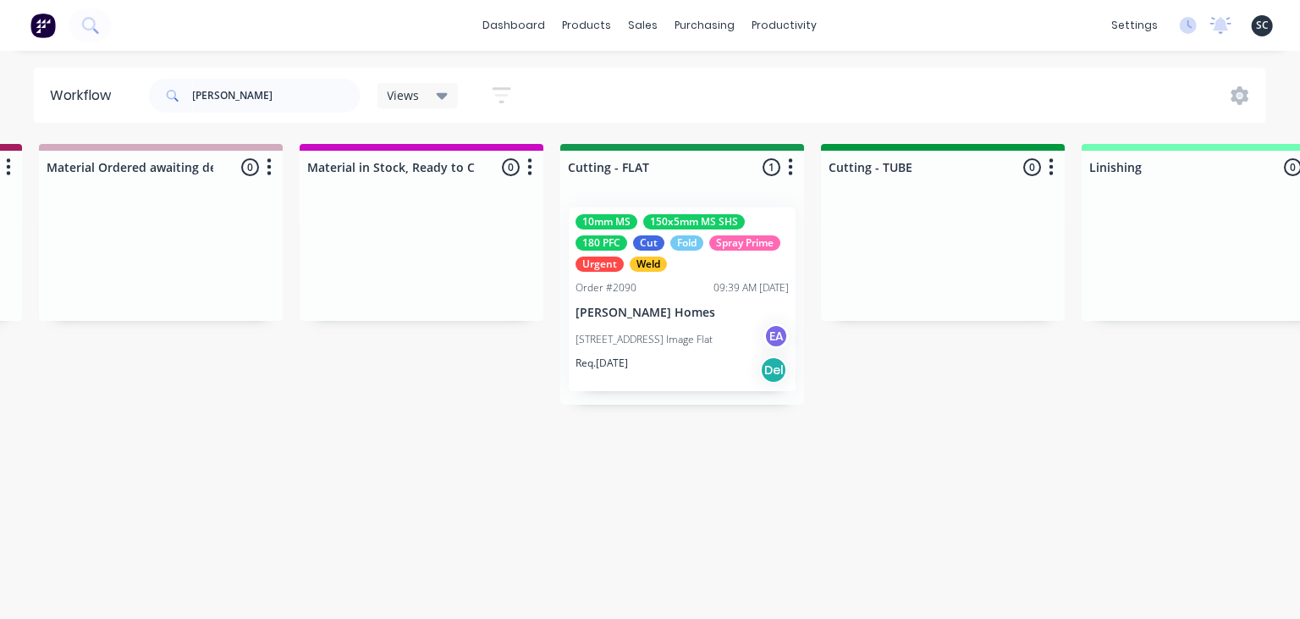
click at [649, 333] on p "[STREET_ADDRESS] Image Flat" at bounding box center [643, 339] width 137 height 15
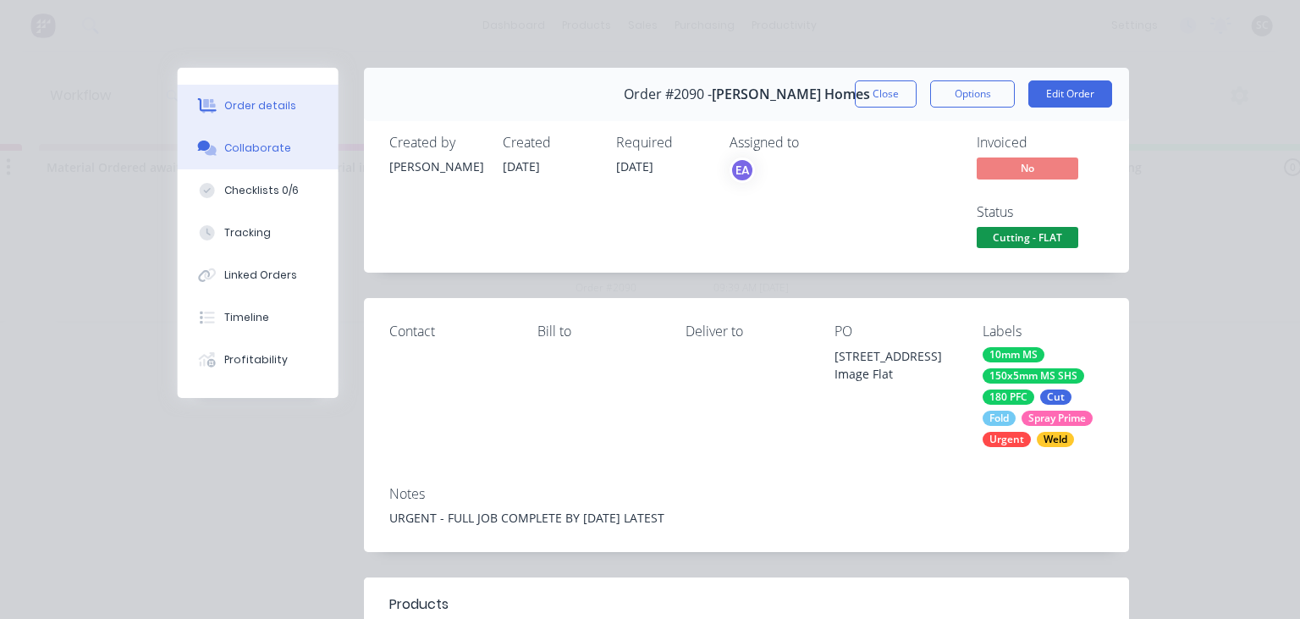
click at [288, 159] on button "Collaborate" at bounding box center [258, 148] width 161 height 42
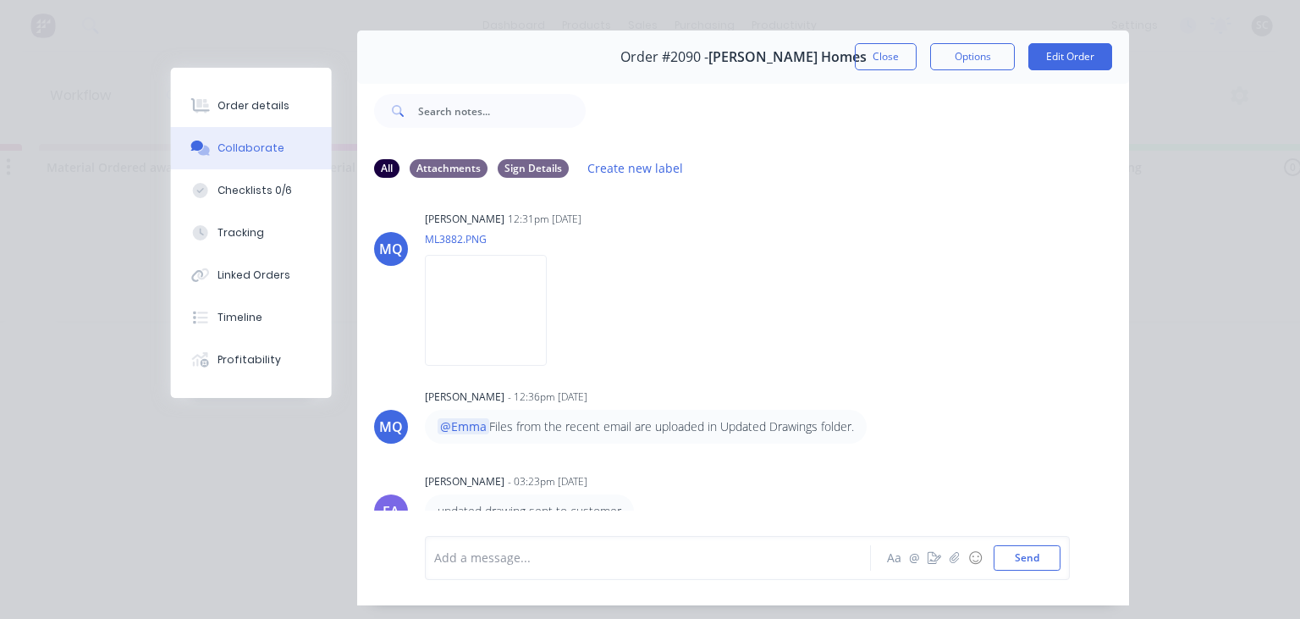
scroll to position [75, 0]
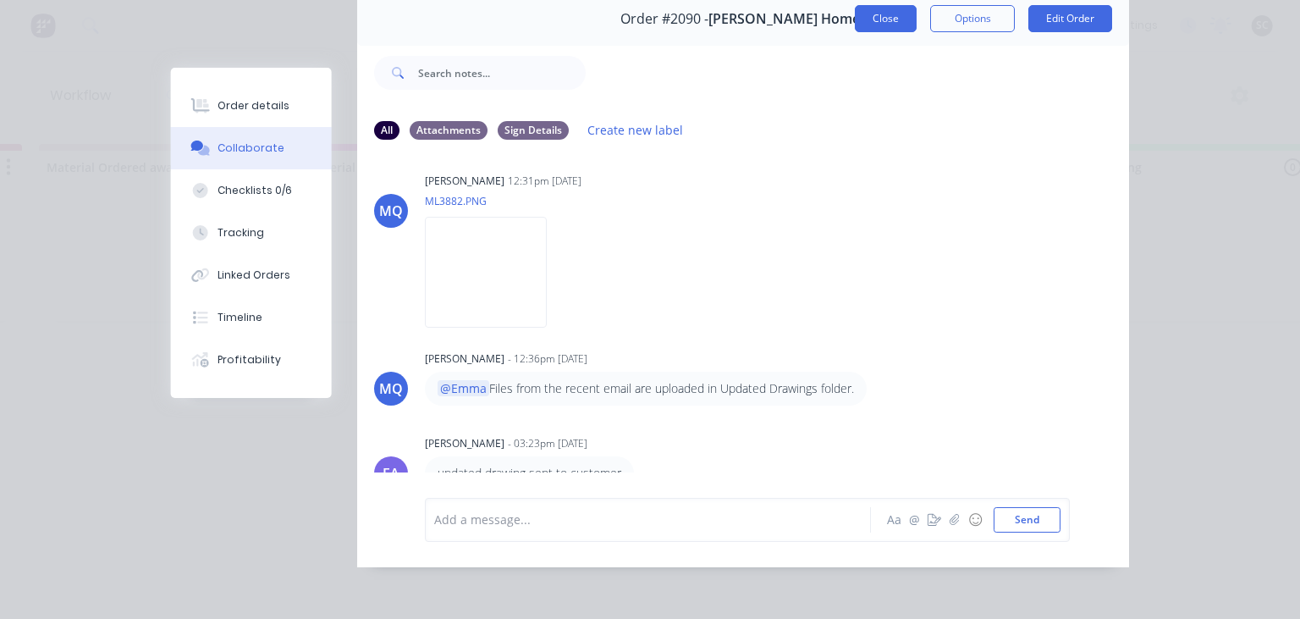
click at [882, 22] on button "Close" at bounding box center [886, 18] width 62 height 27
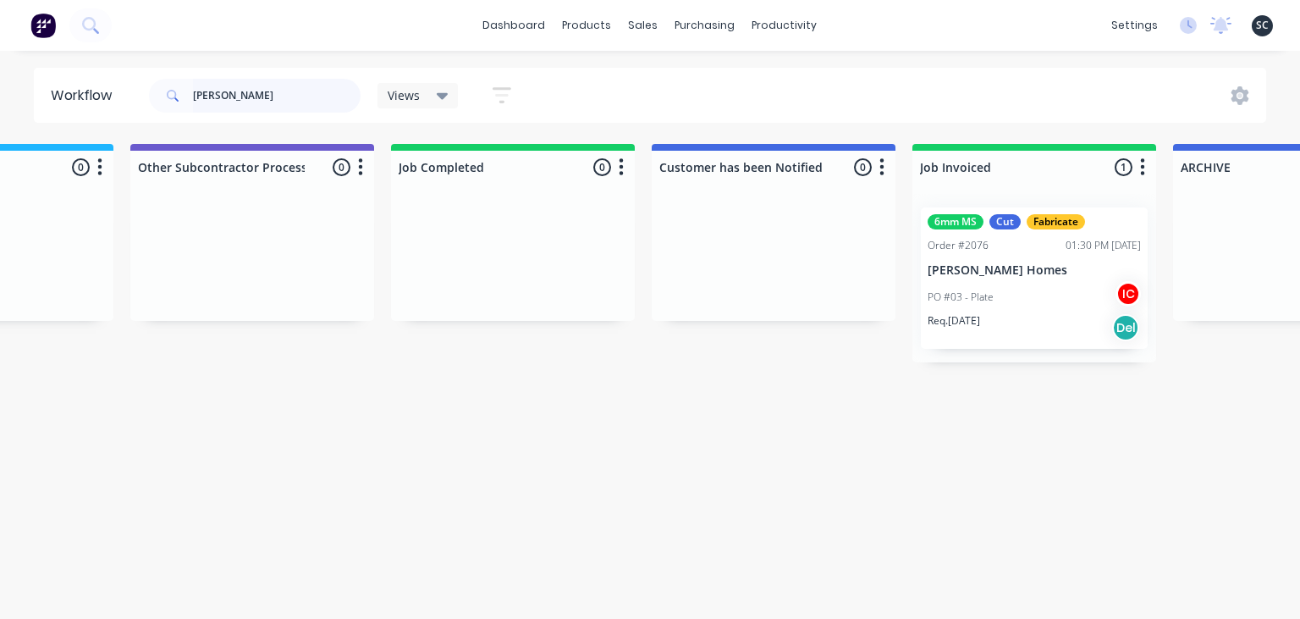
scroll to position [0, 5153]
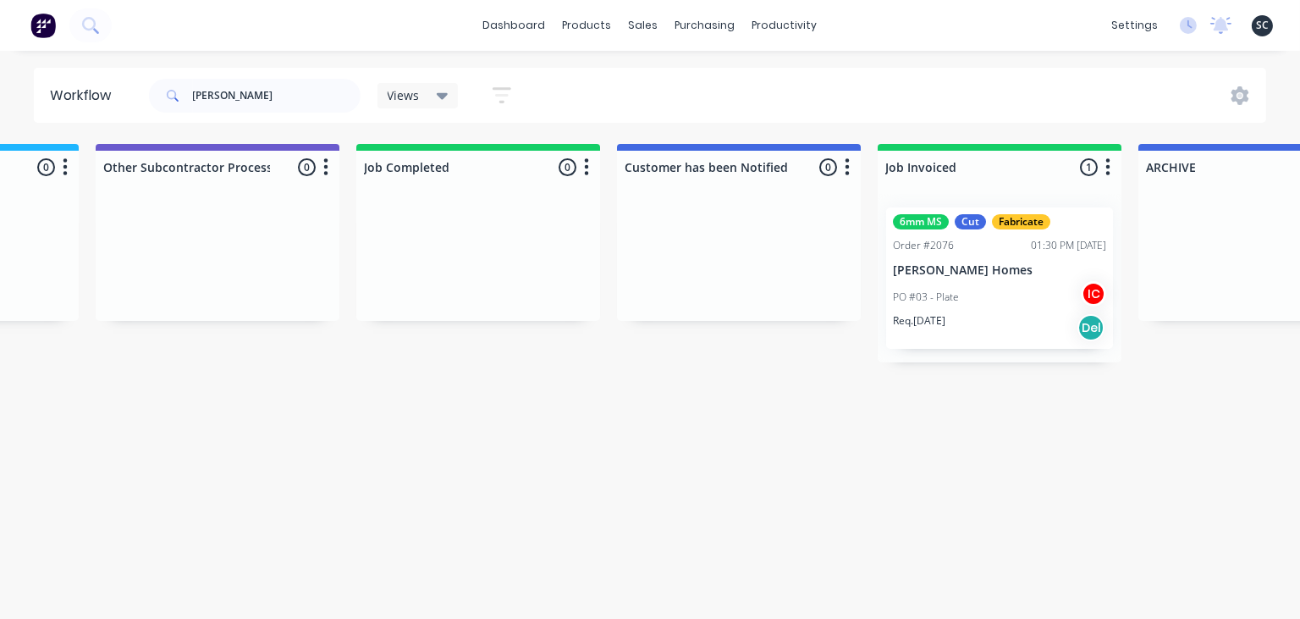
click at [987, 294] on div "PO #03 - Plate IC" at bounding box center [999, 297] width 213 height 32
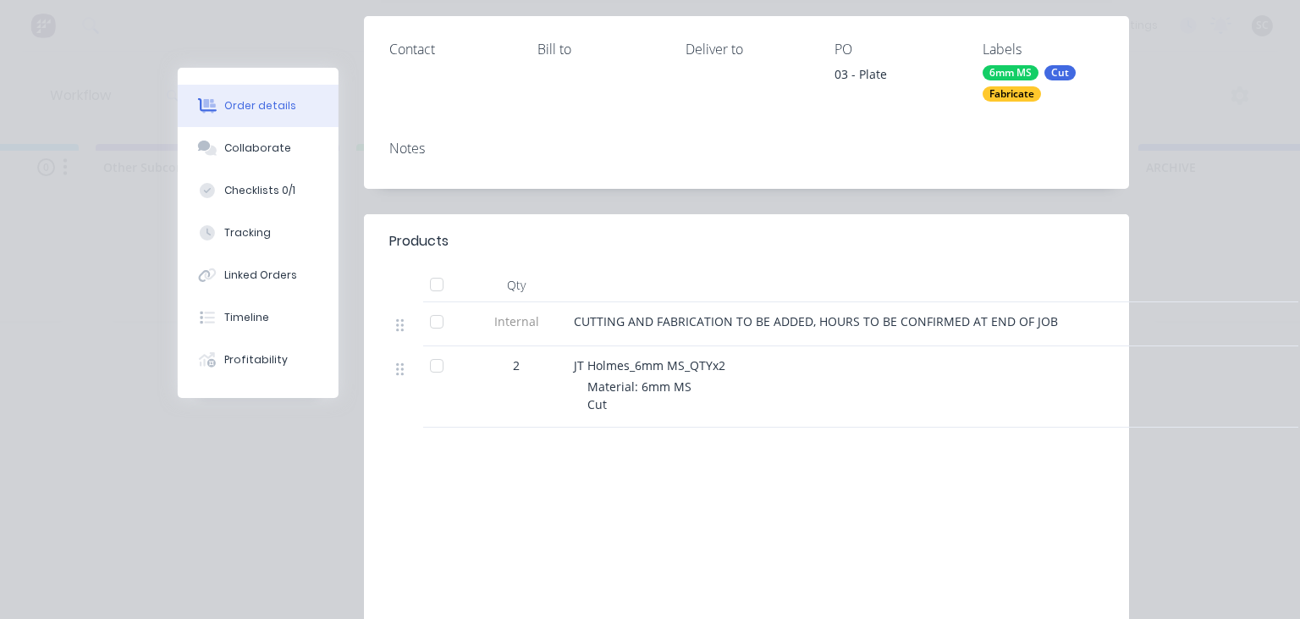
scroll to position [292, 0]
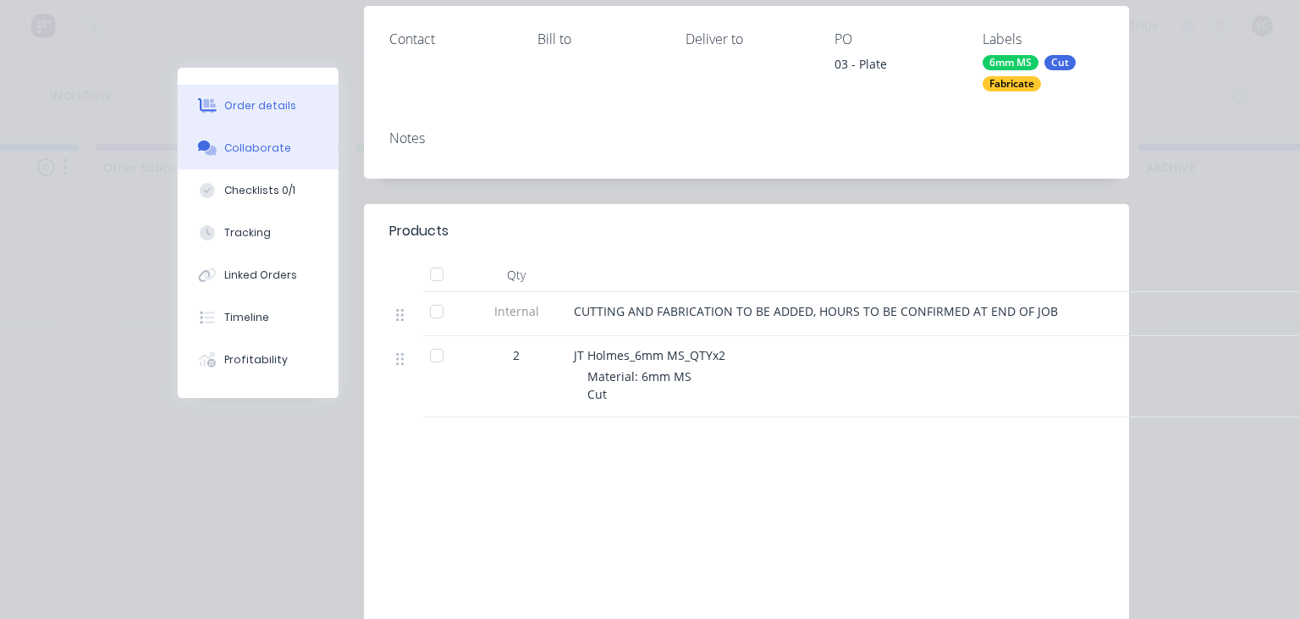
click at [264, 155] on div "Collaborate" at bounding box center [258, 147] width 67 height 15
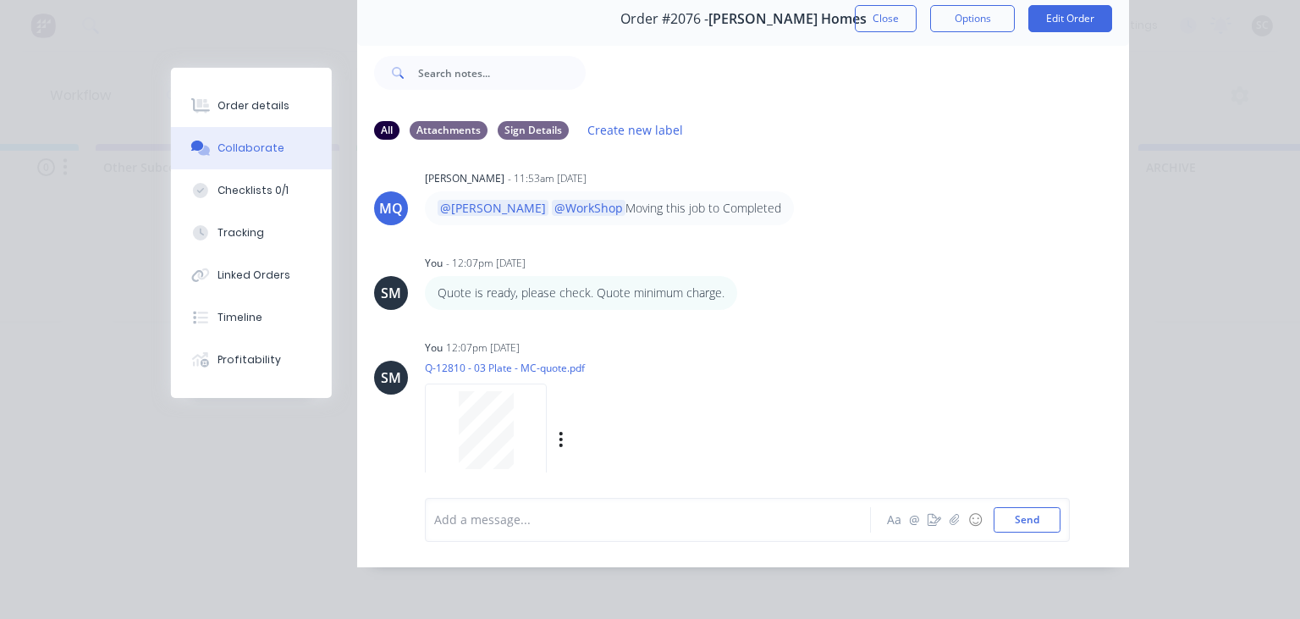
scroll to position [460, 0]
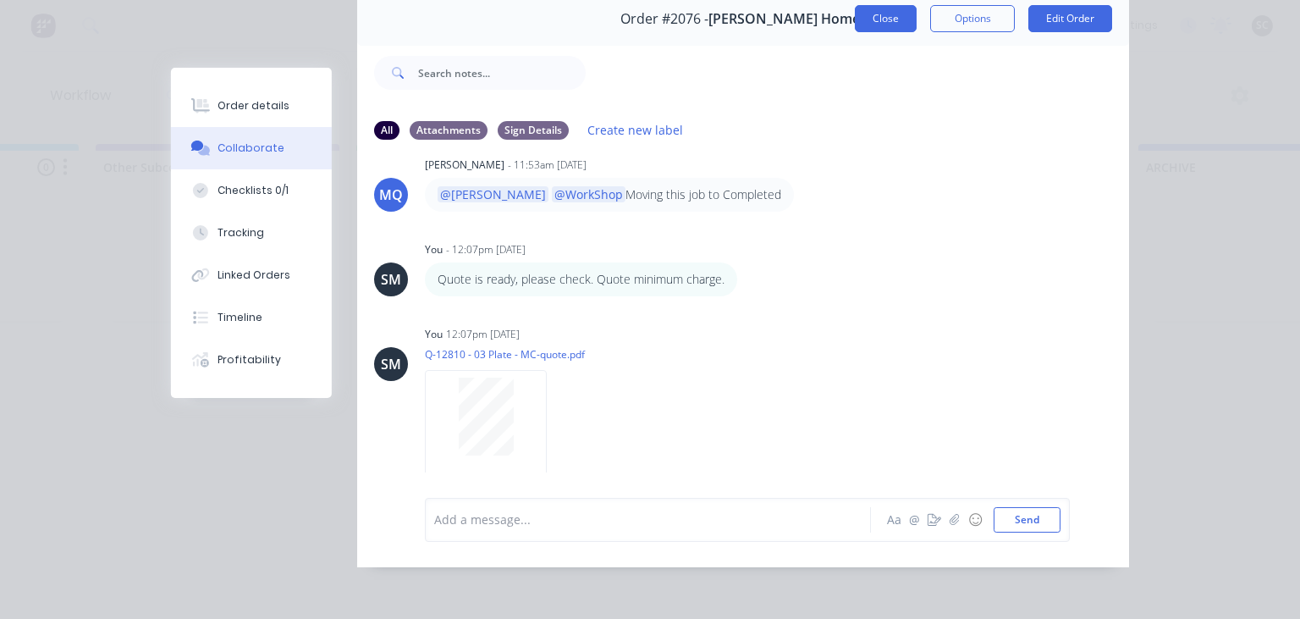
click at [886, 14] on button "Close" at bounding box center [886, 18] width 62 height 27
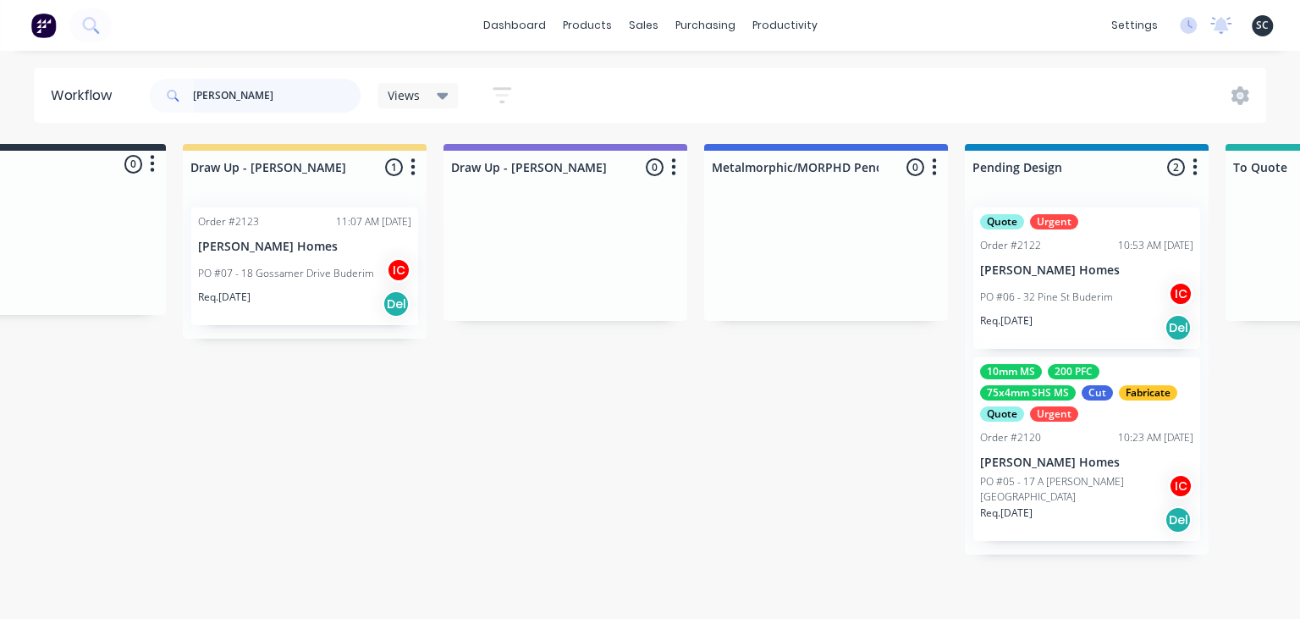
scroll to position [0, 0]
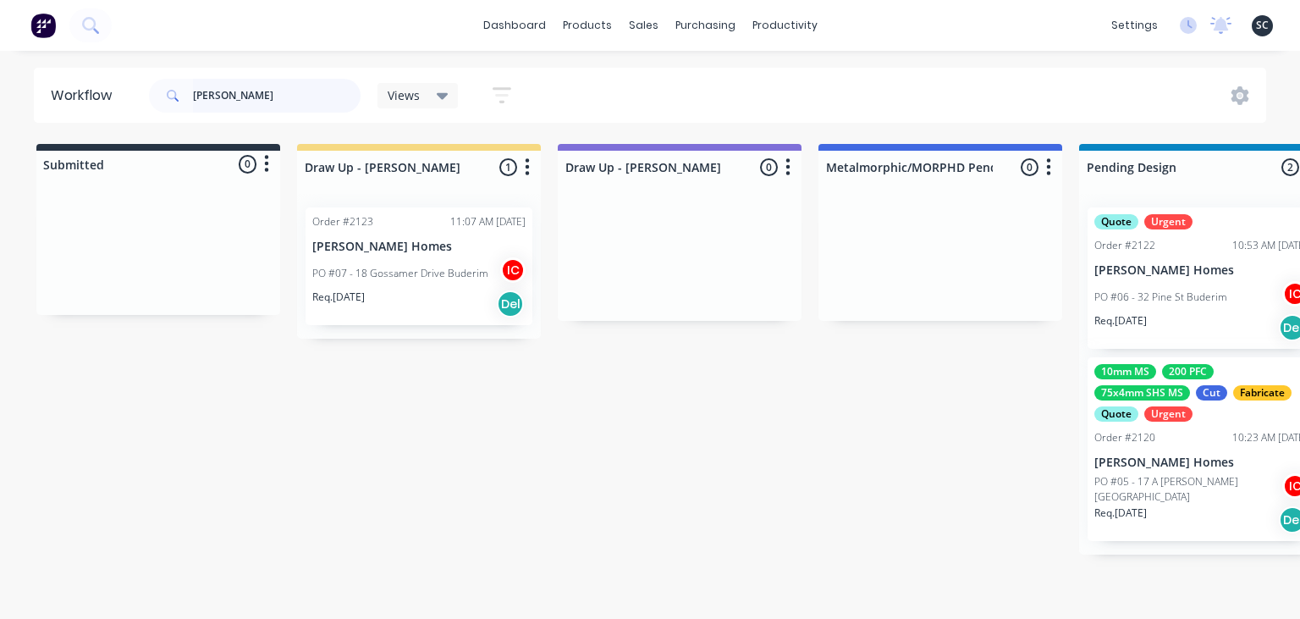
drag, startPoint x: 232, startPoint y: 93, endPoint x: 156, endPoint y: 106, distance: 77.2
click at [193, 106] on input "Joey" at bounding box center [277, 96] width 168 height 34
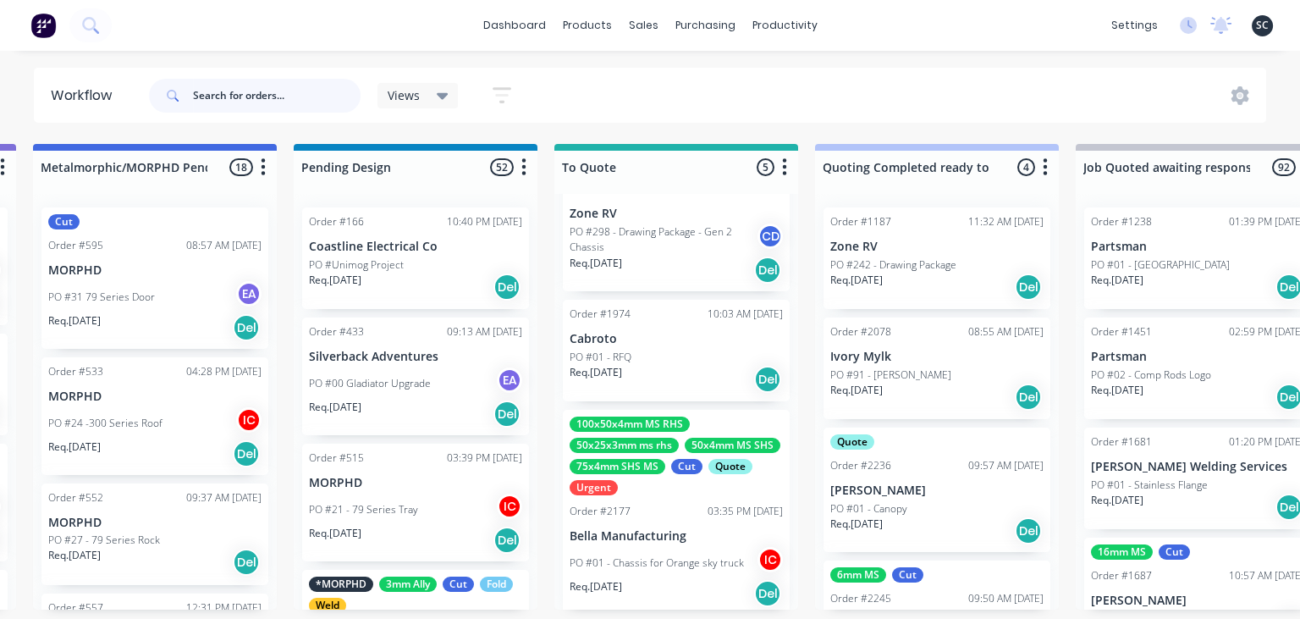
scroll to position [379, 0]
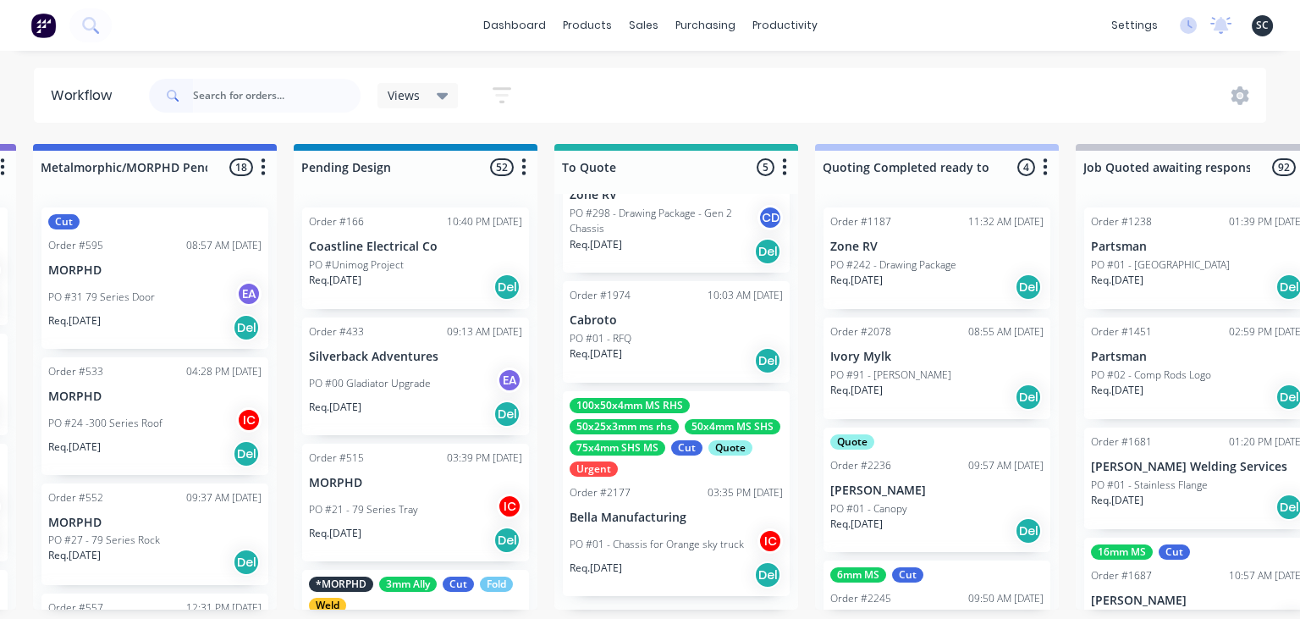
click at [677, 503] on div "100x50x4mm MS RHS 50x25x3mm ms rhs 50x4mm MS SHS 75x4mm SHS MS Cut Quote Urgent…" at bounding box center [676, 493] width 227 height 205
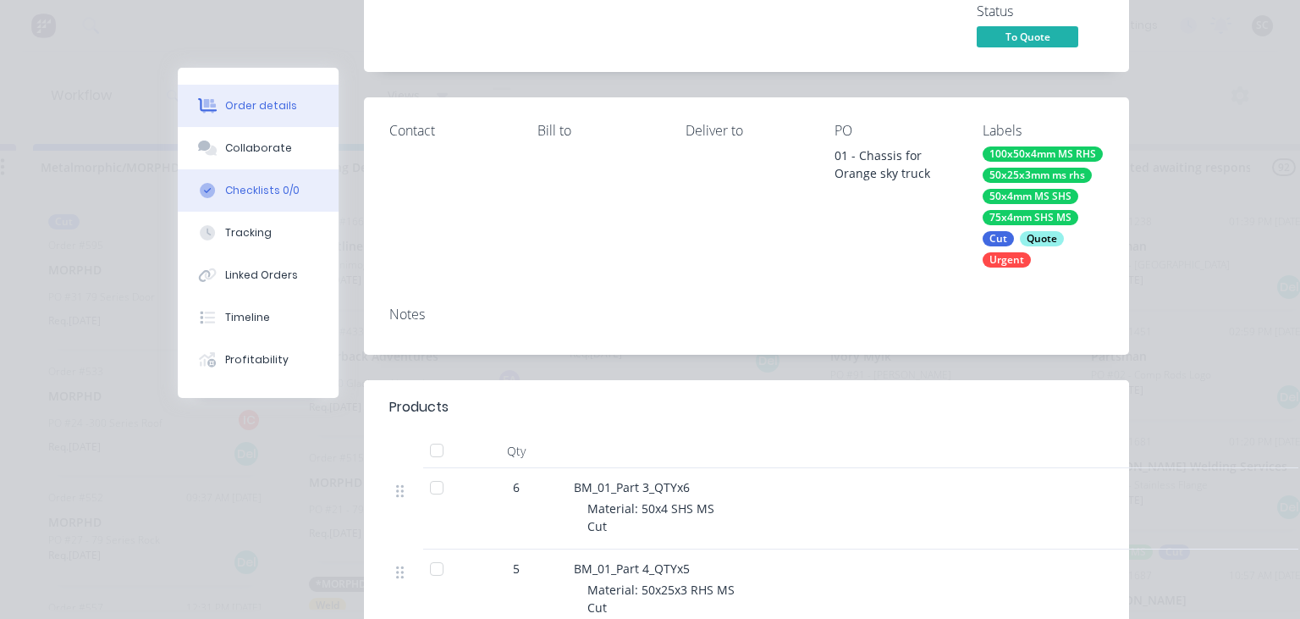
scroll to position [195, 0]
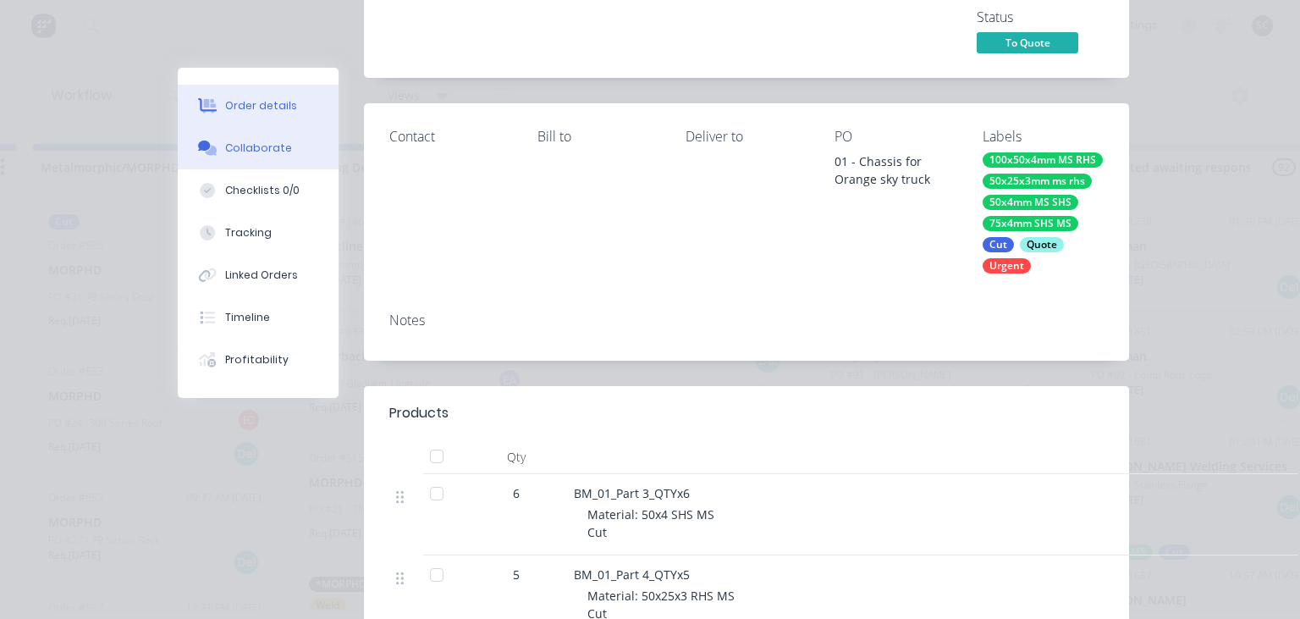
click at [248, 137] on button "Collaborate" at bounding box center [258, 148] width 161 height 42
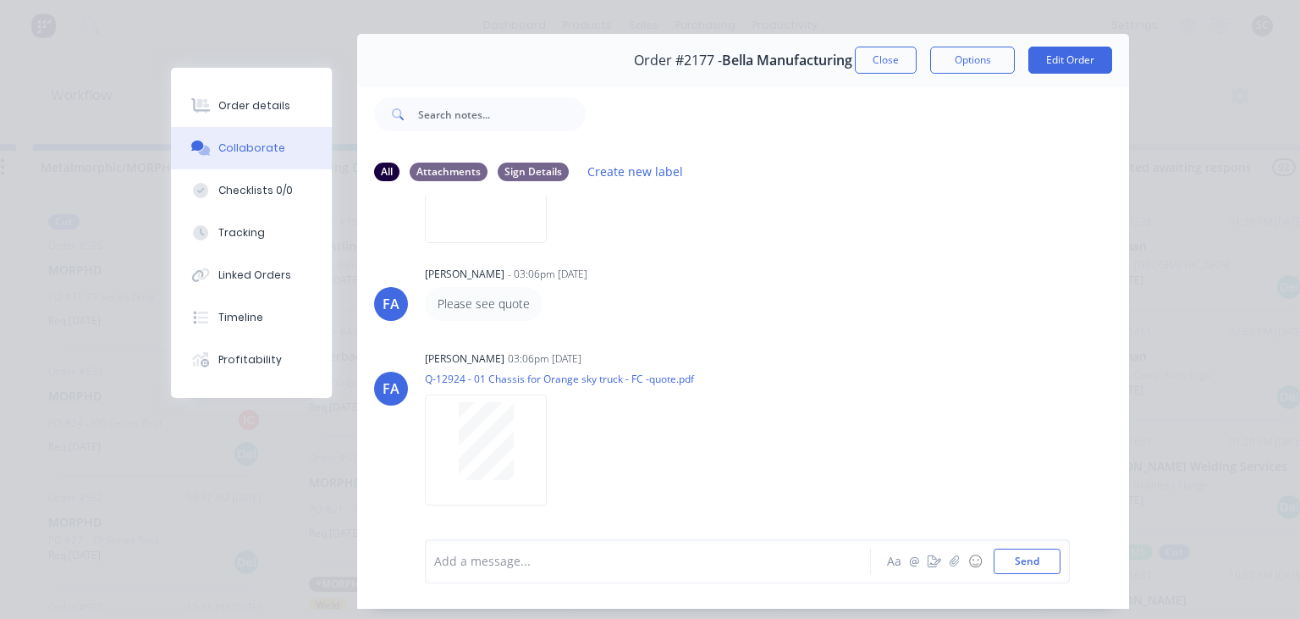
scroll to position [75, 0]
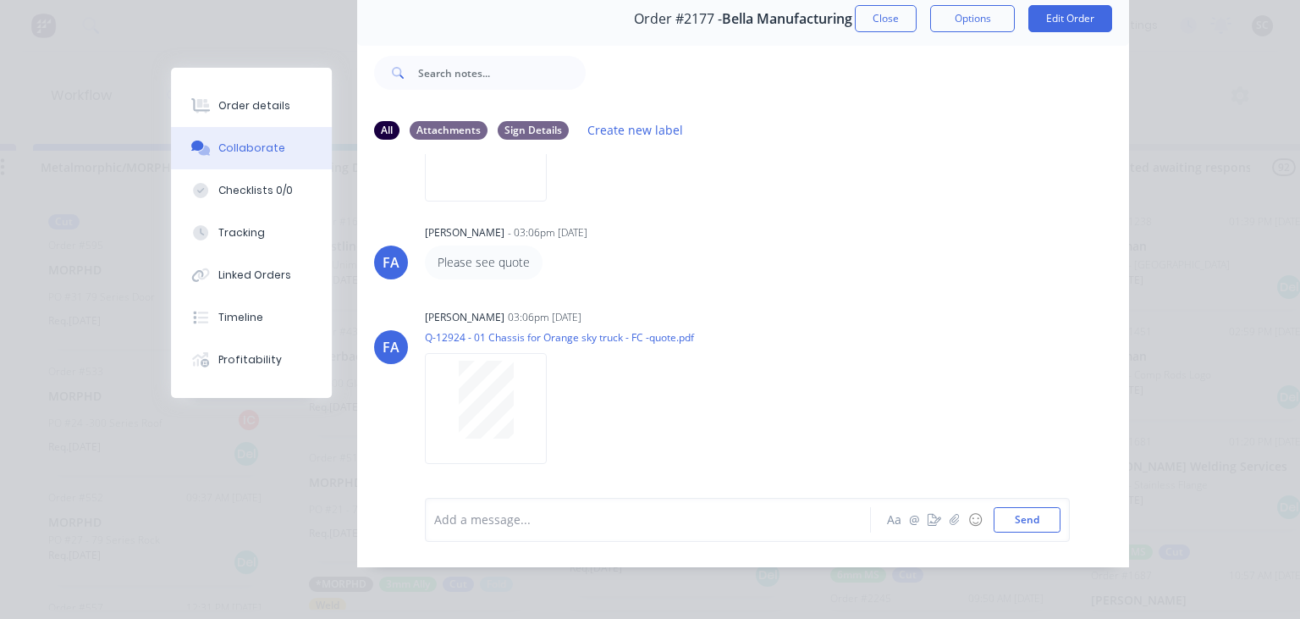
drag, startPoint x: 879, startPoint y: 26, endPoint x: 756, endPoint y: 326, distance: 324.0
click at [881, 25] on button "Close" at bounding box center [886, 18] width 62 height 27
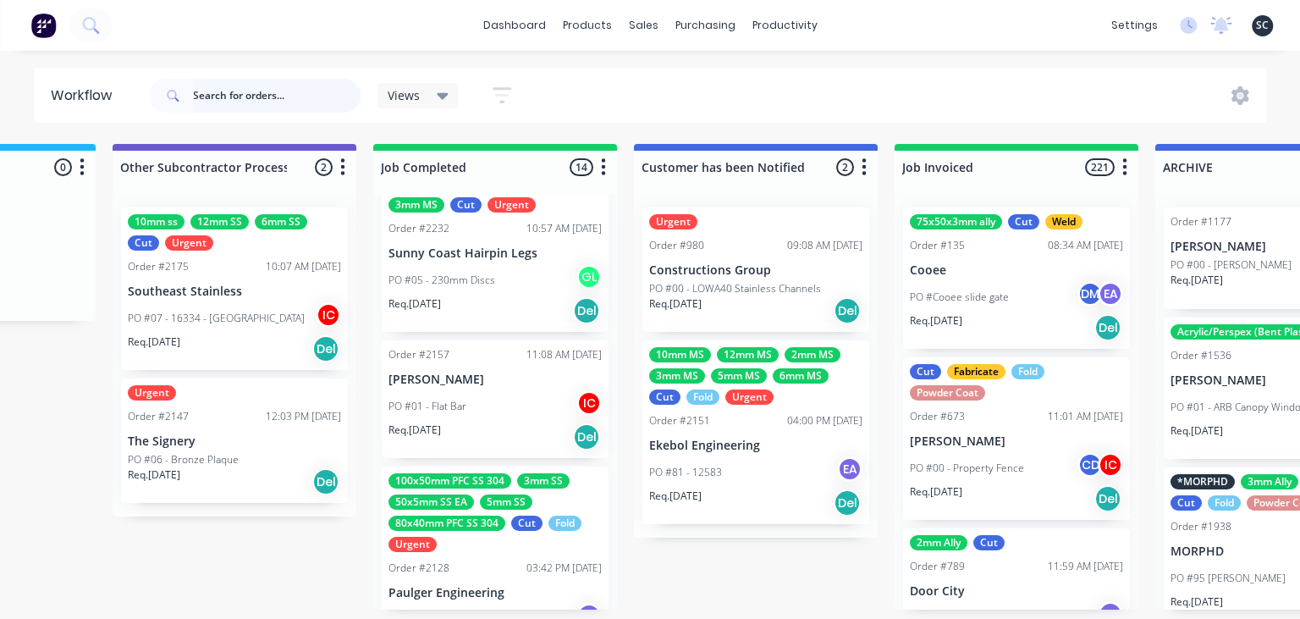
scroll to position [1781, 0]
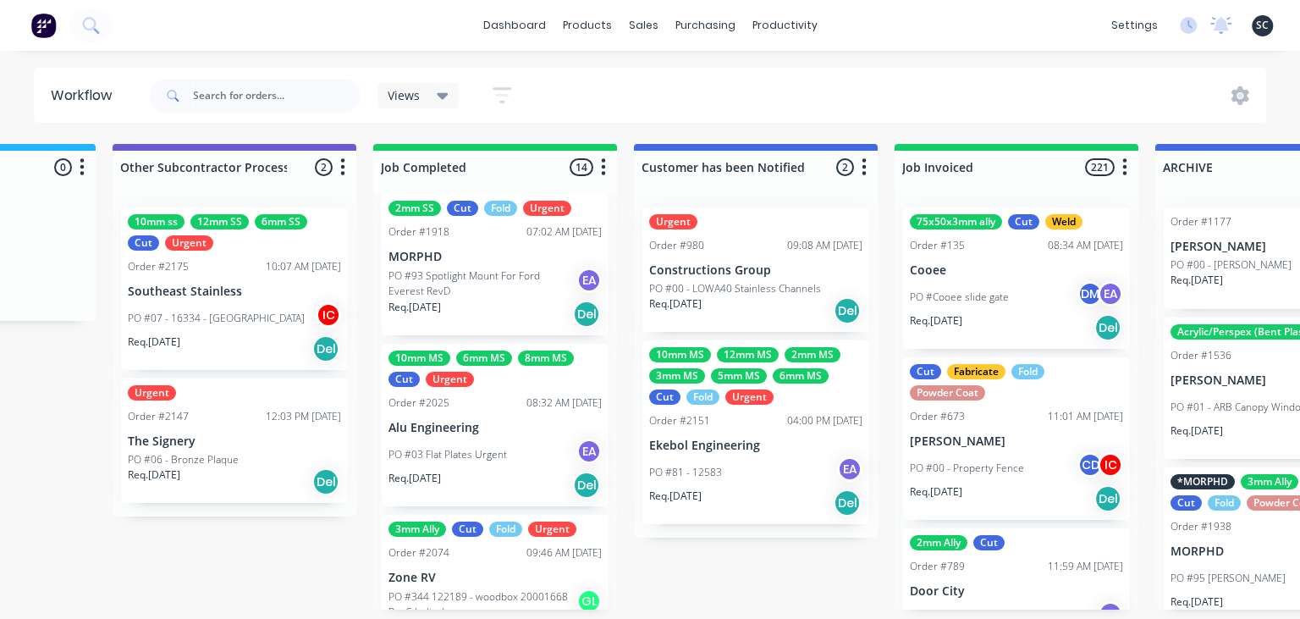
scroll to position [514, 0]
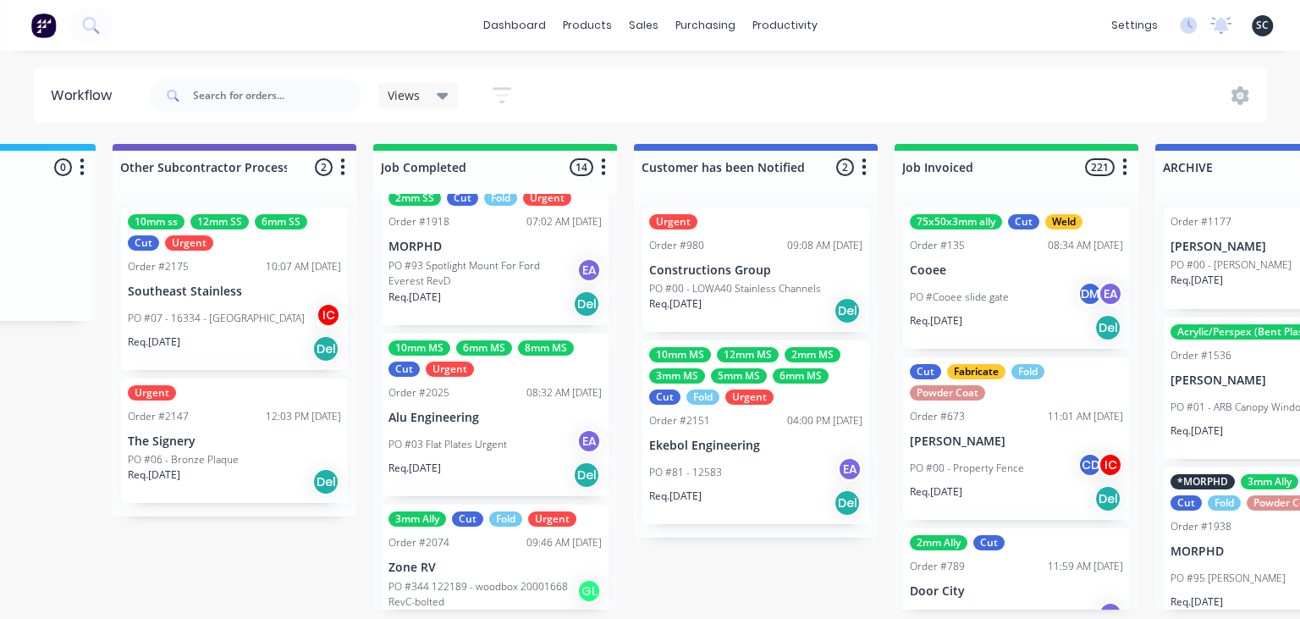
click at [520, 460] on div "Req. 29/07/25 Del" at bounding box center [494, 474] width 213 height 29
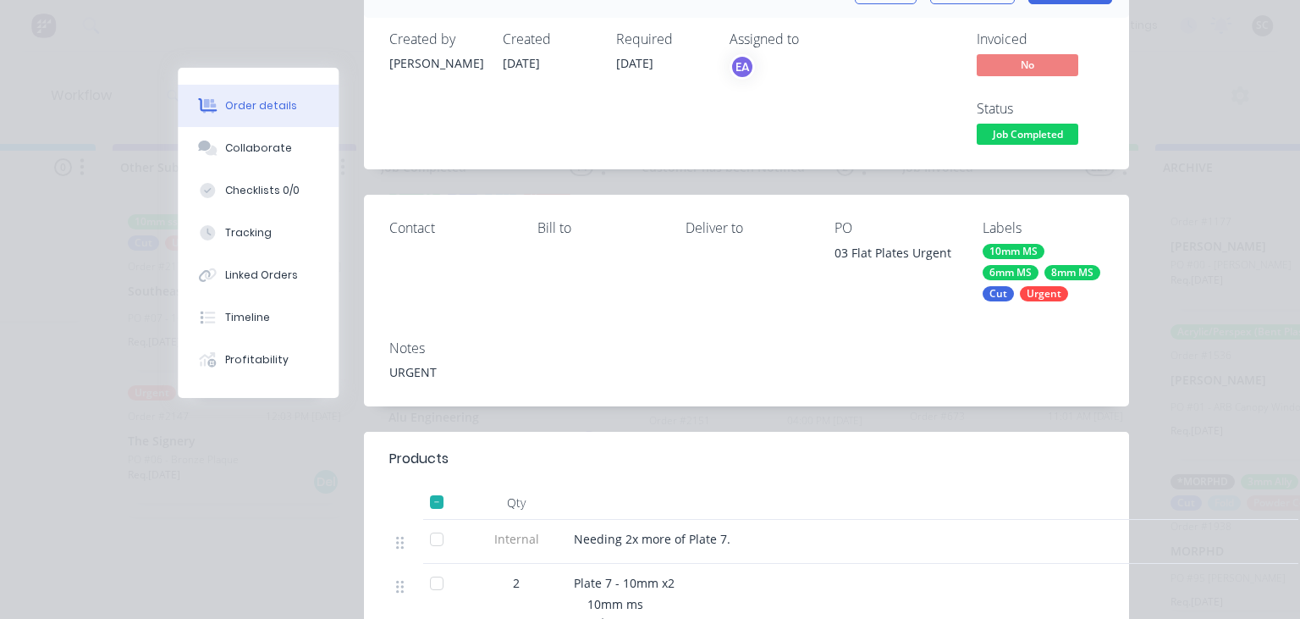
scroll to position [97, 0]
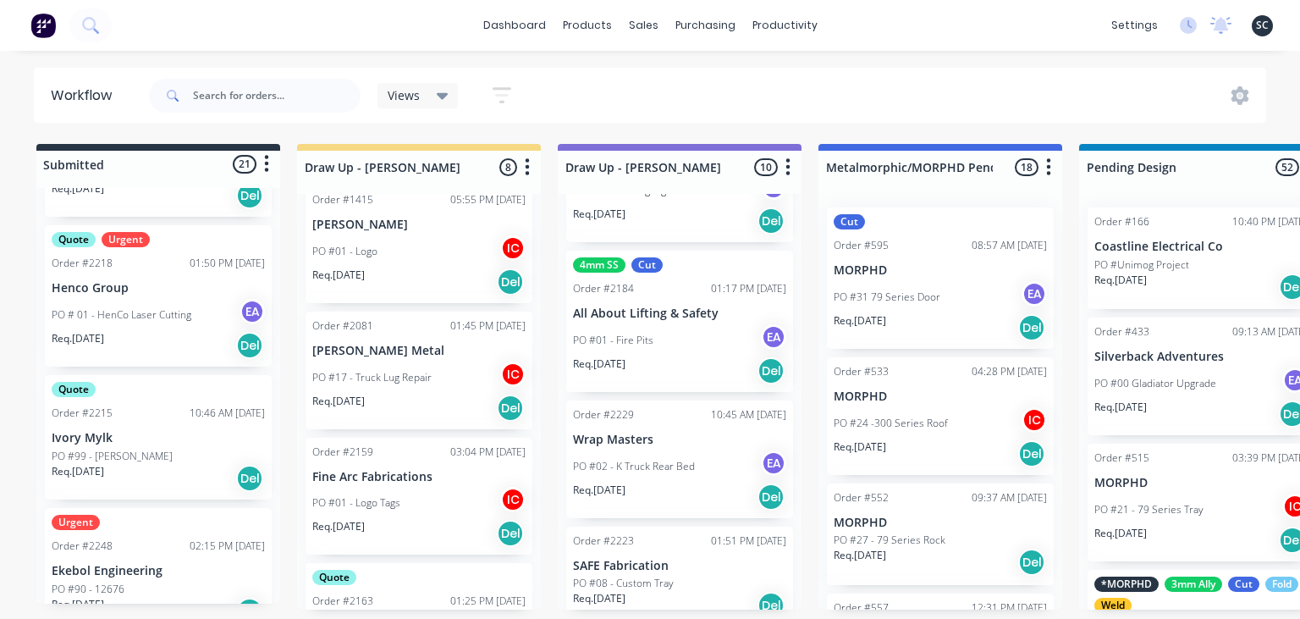
scroll to position [684, 0]
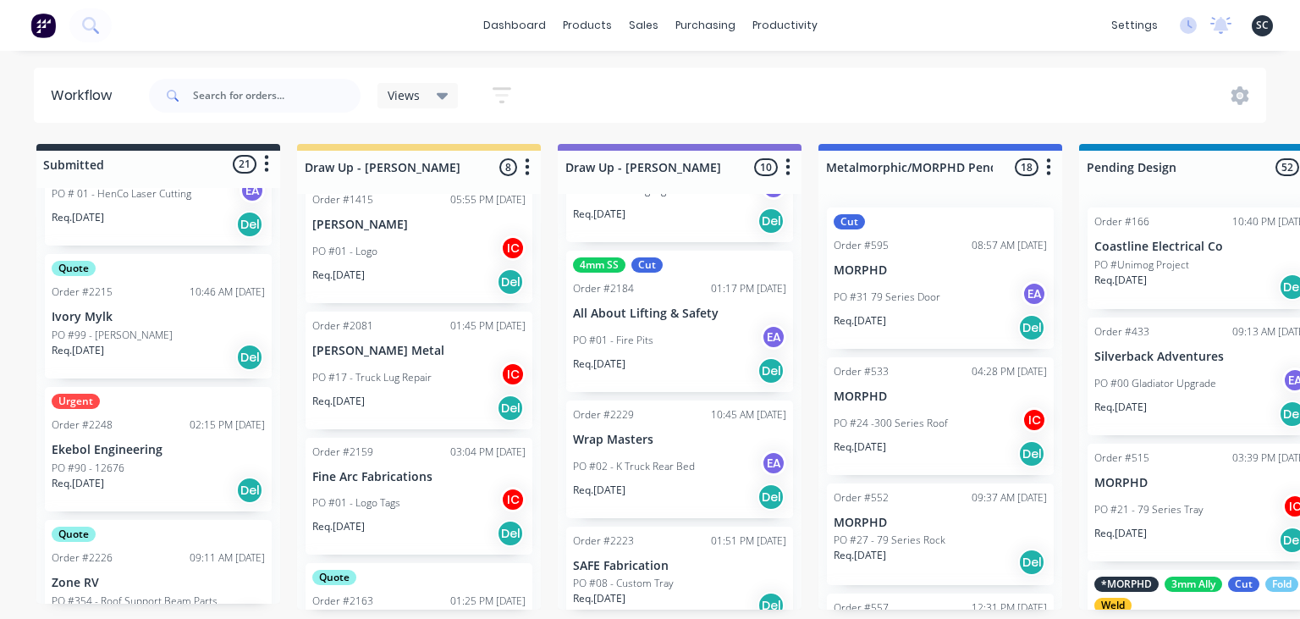
click at [161, 462] on div "PO #90 - 12676" at bounding box center [158, 467] width 213 height 15
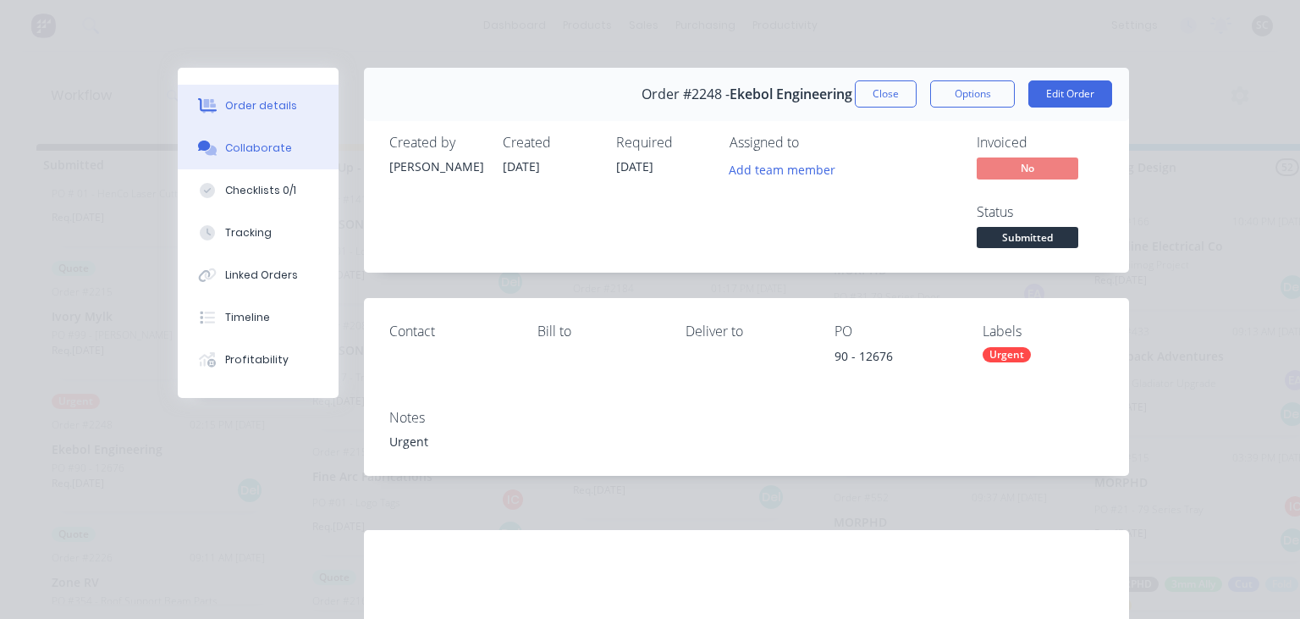
click at [263, 143] on div "Collaborate" at bounding box center [258, 147] width 67 height 15
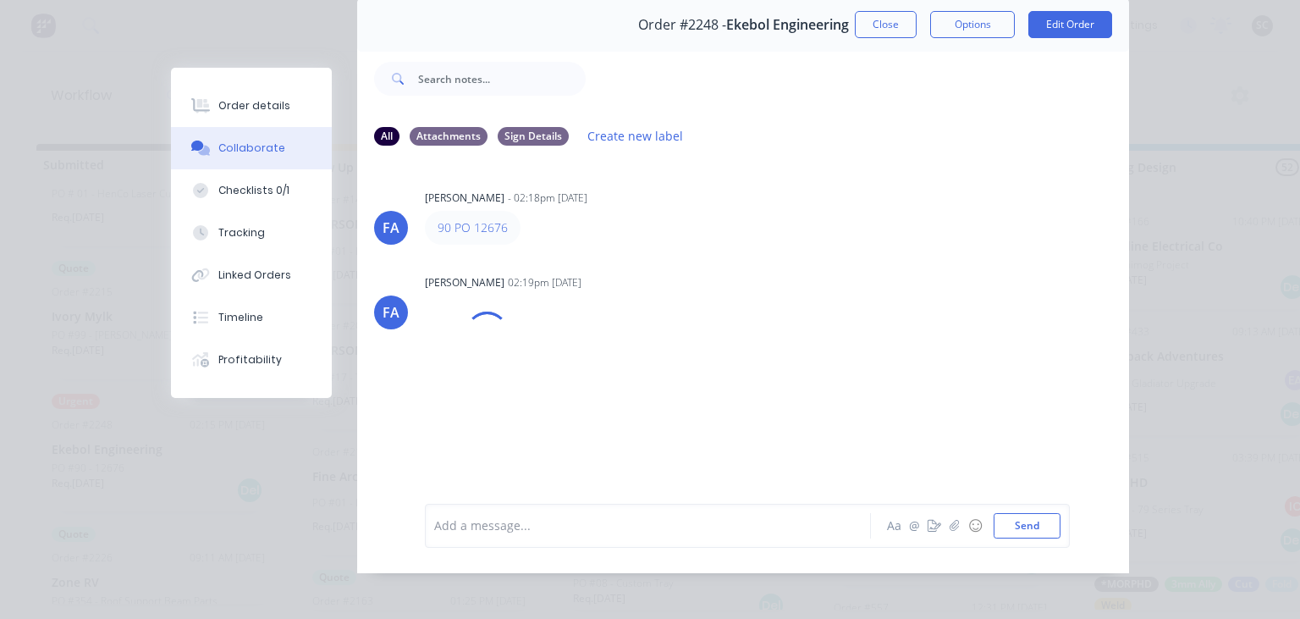
scroll to position [75, 0]
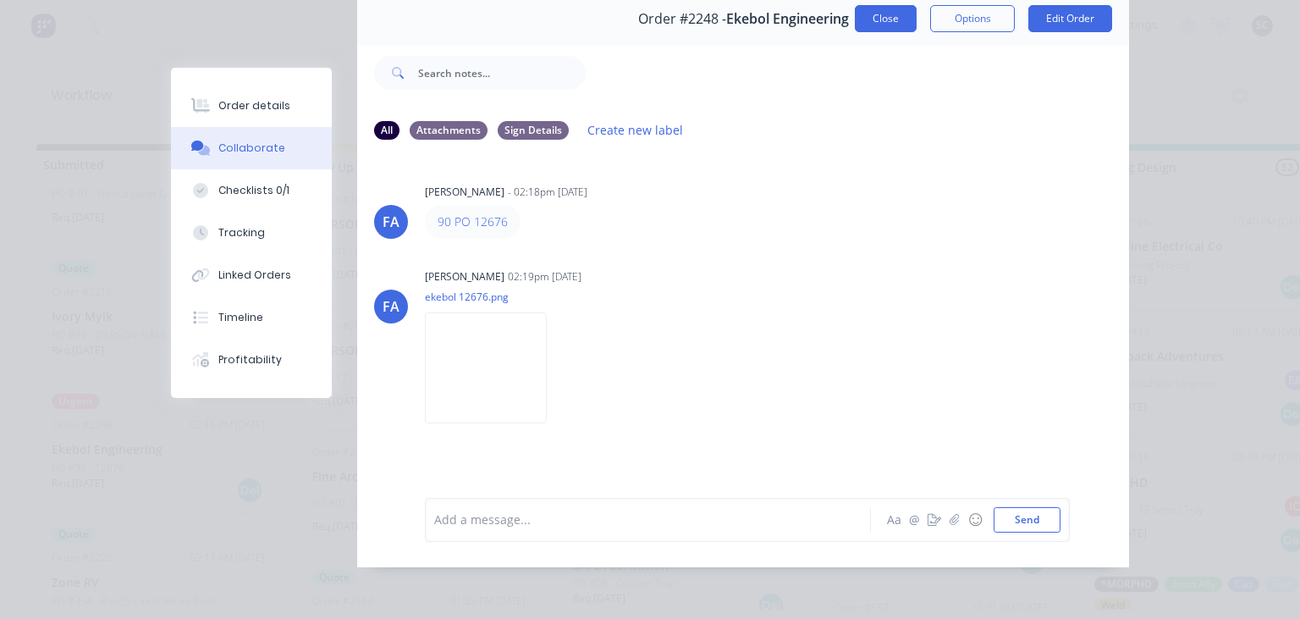
click at [888, 25] on button "Close" at bounding box center [886, 18] width 62 height 27
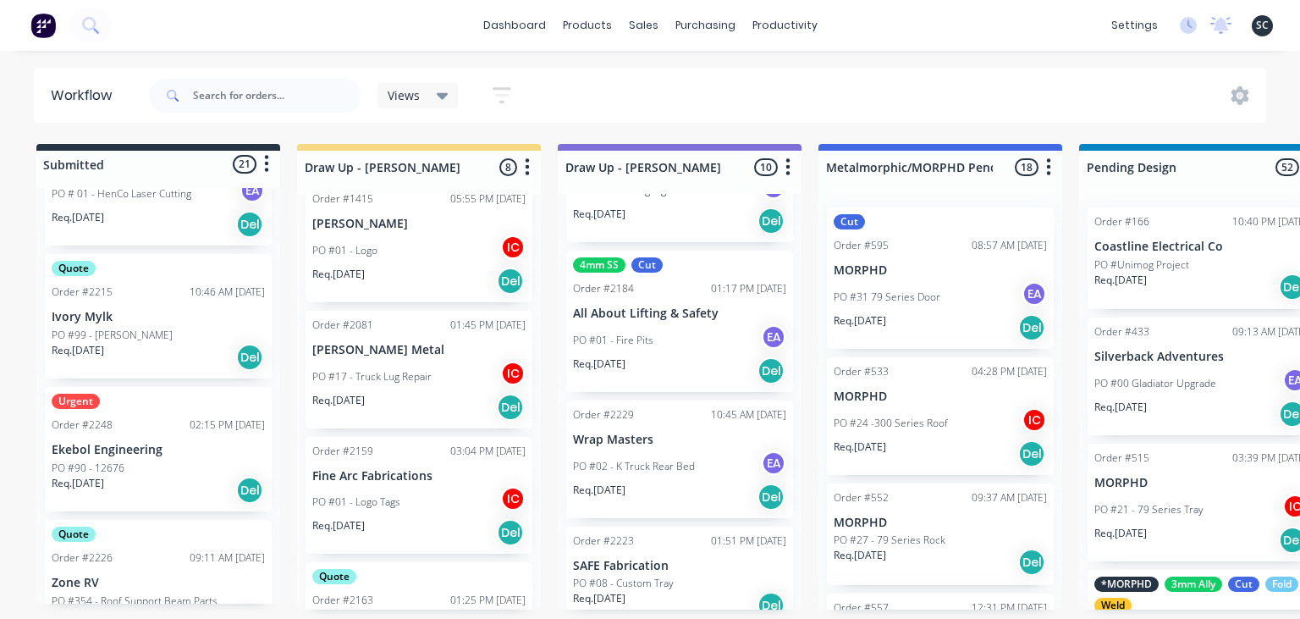
scroll to position [0, 0]
